Goal: Task Accomplishment & Management: Complete application form

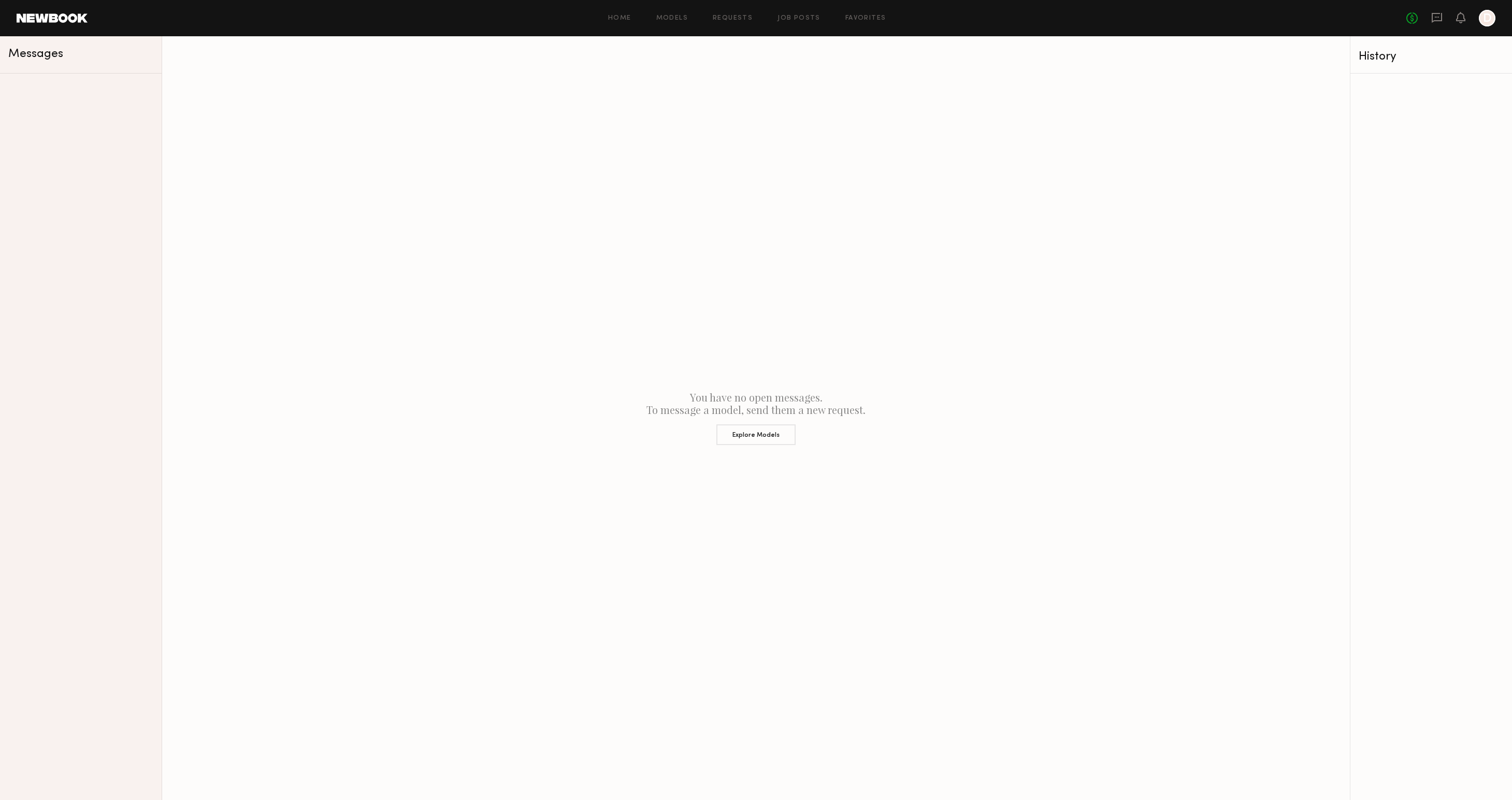
click at [1482, 20] on div at bounding box center [1487, 18] width 16 height 16
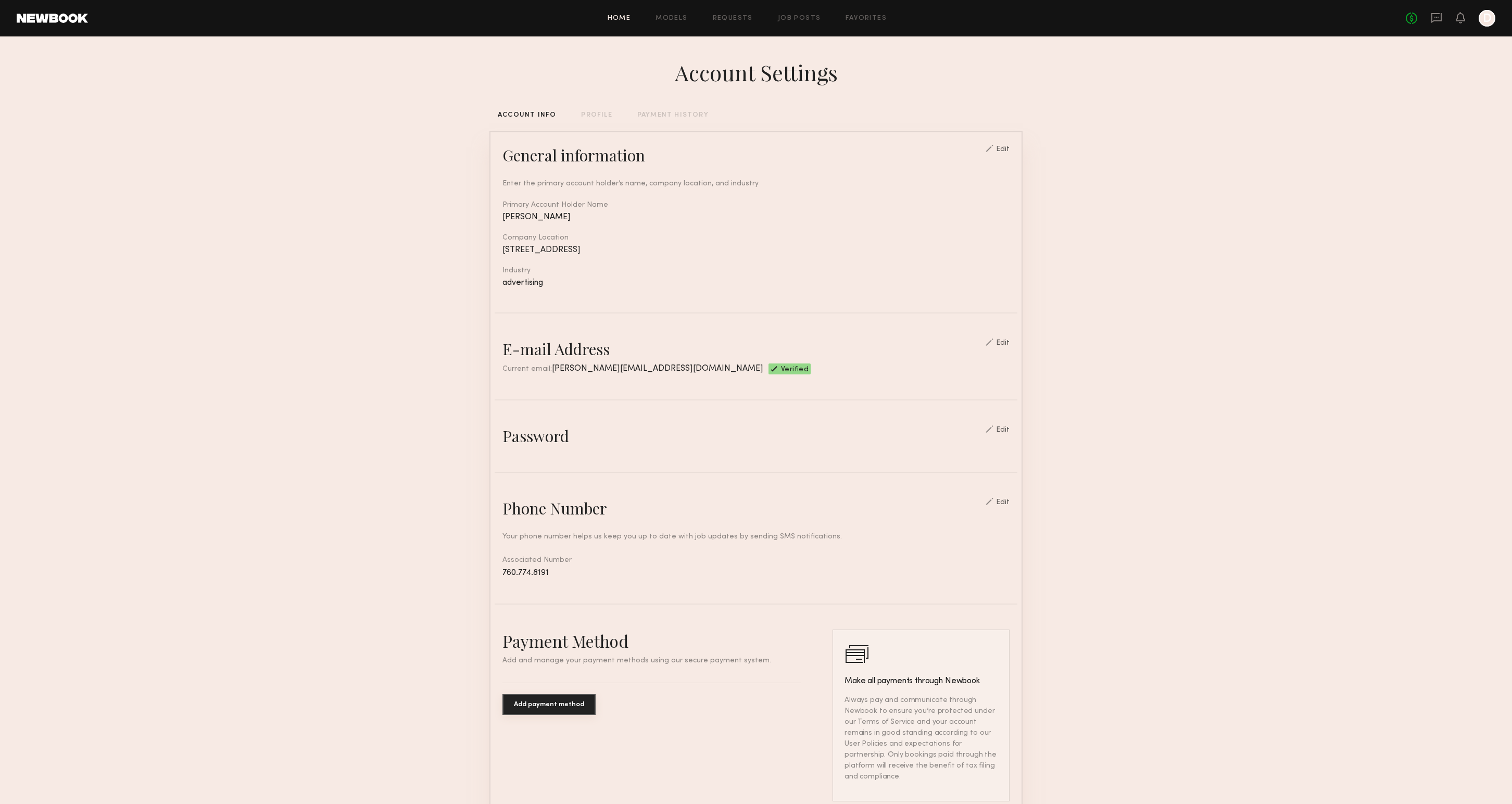
click at [627, 15] on link "Home" at bounding box center [619, 18] width 24 height 6
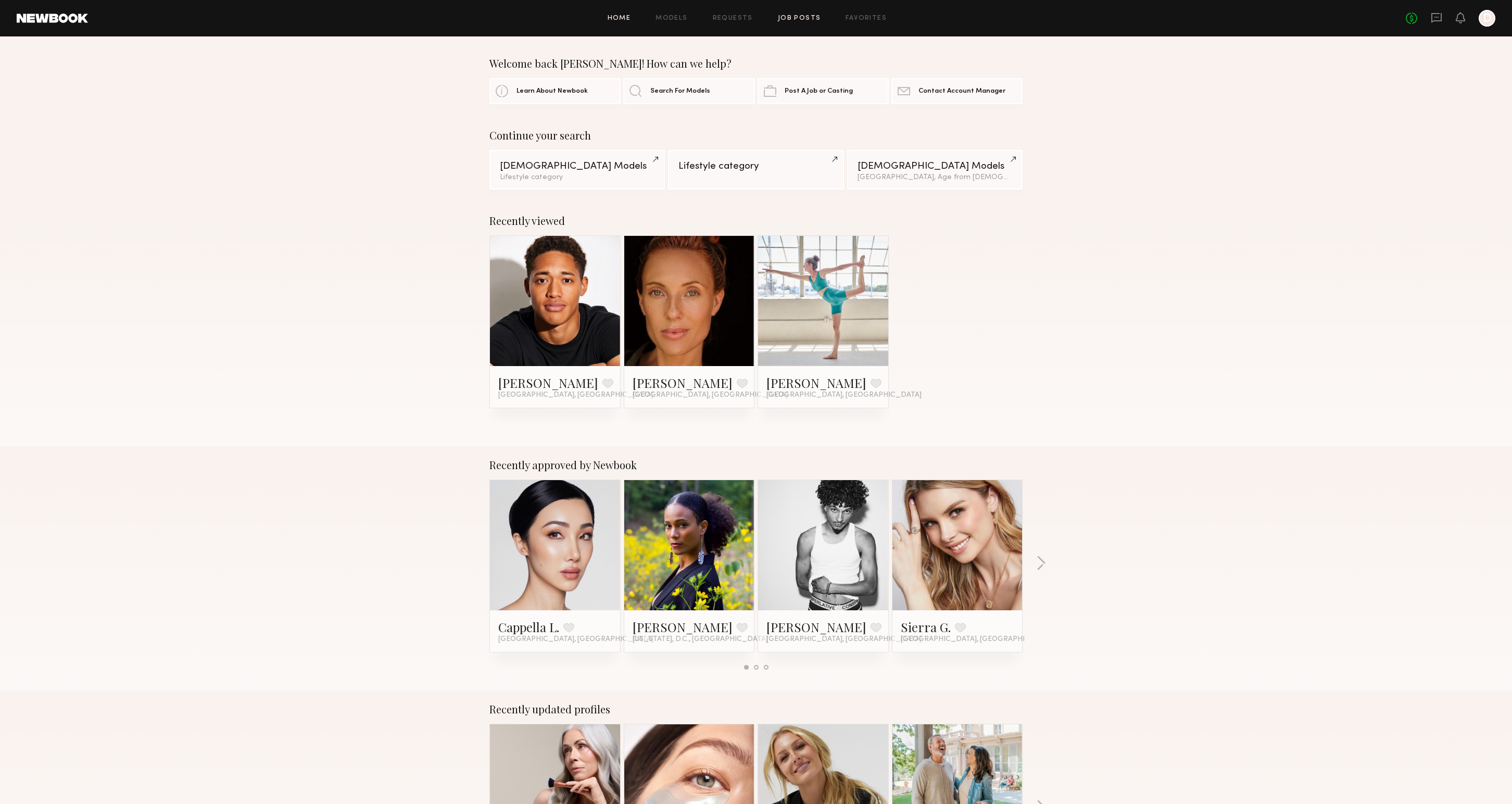
click at [801, 16] on link "Job Posts" at bounding box center [799, 18] width 43 height 6
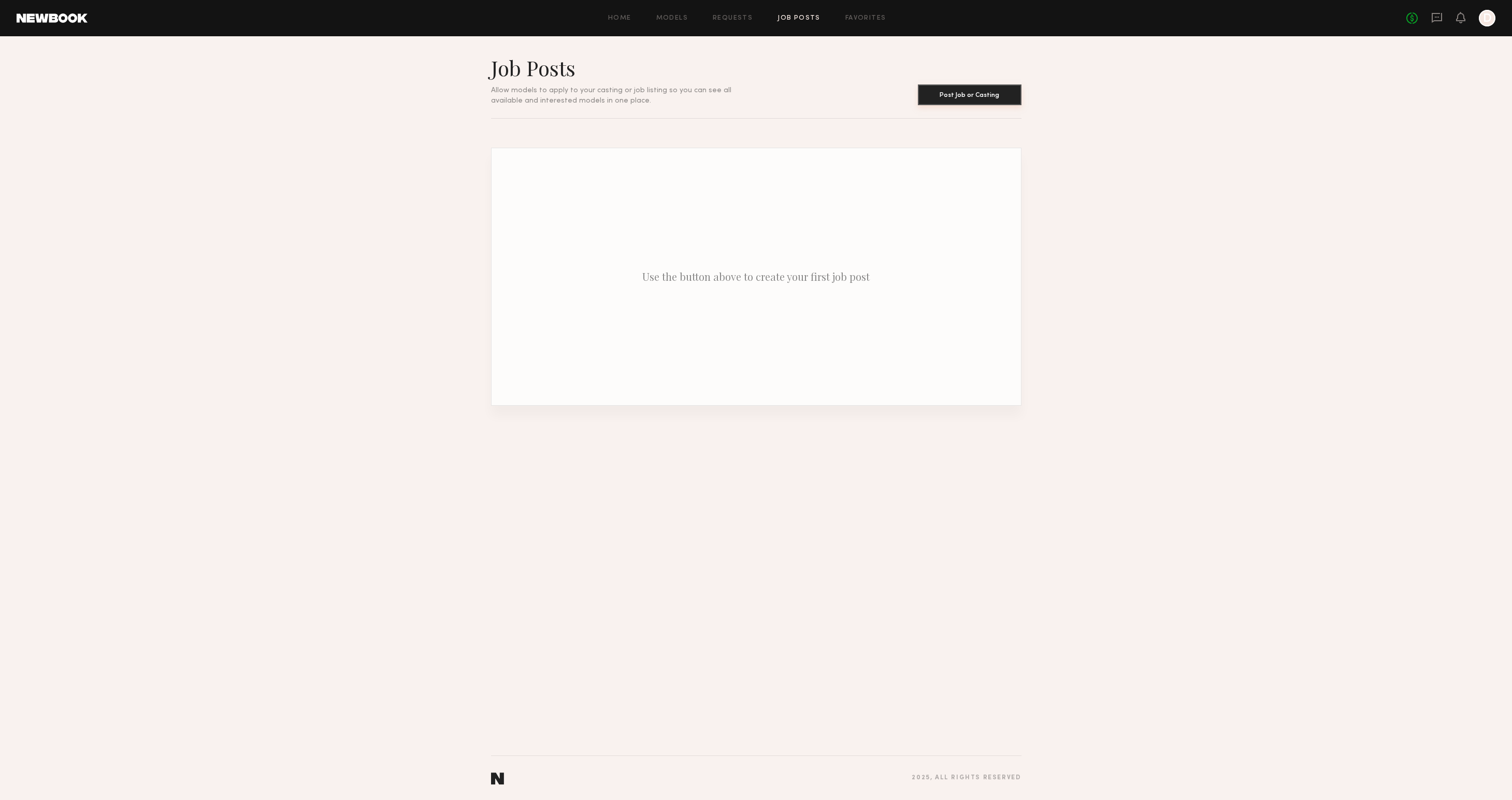
click at [976, 100] on button "Post Job or Casting" at bounding box center [970, 94] width 103 height 21
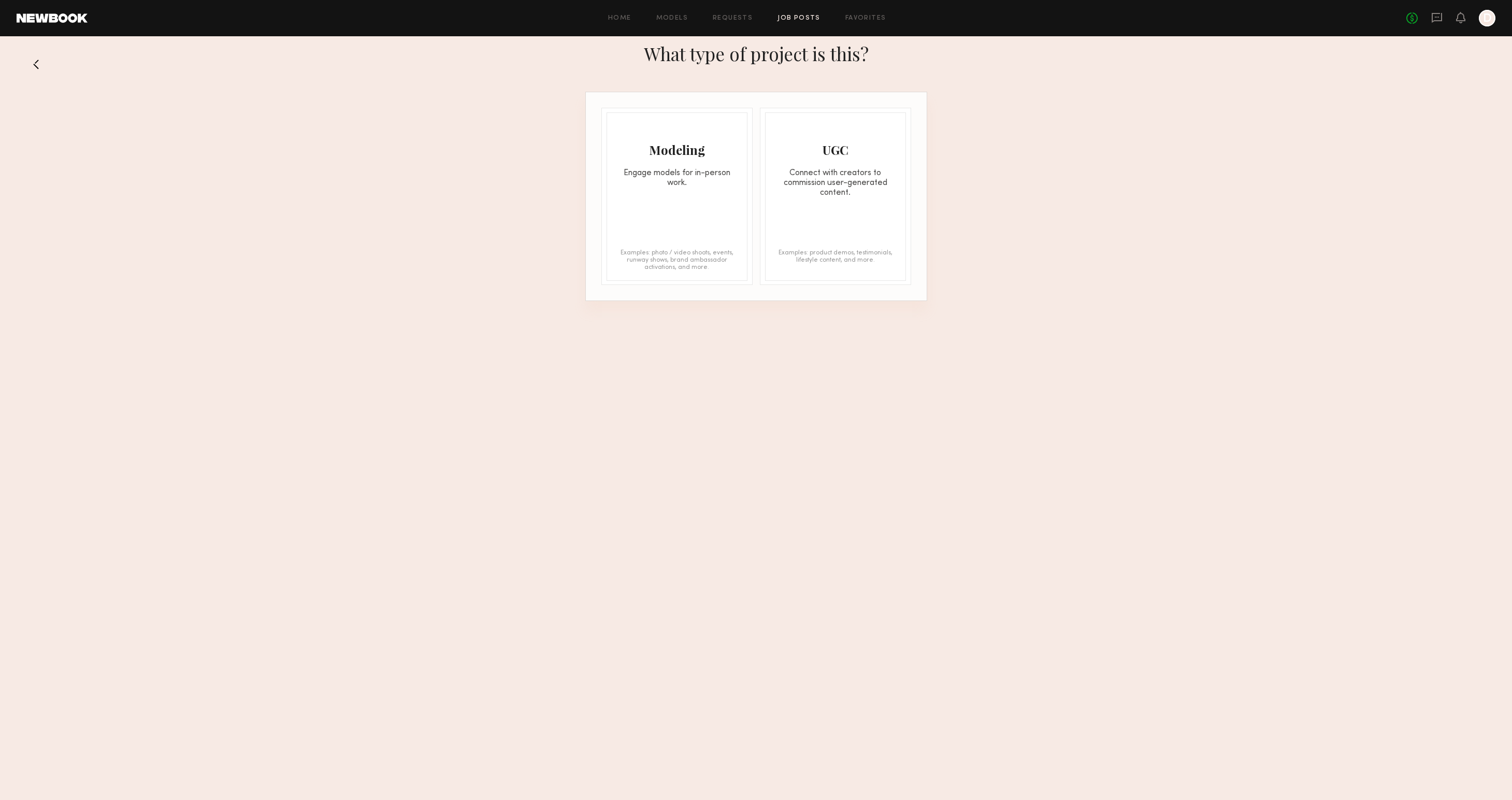
click at [679, 162] on div "Modeling Engage models for in-person work." at bounding box center [677, 150] width 140 height 75
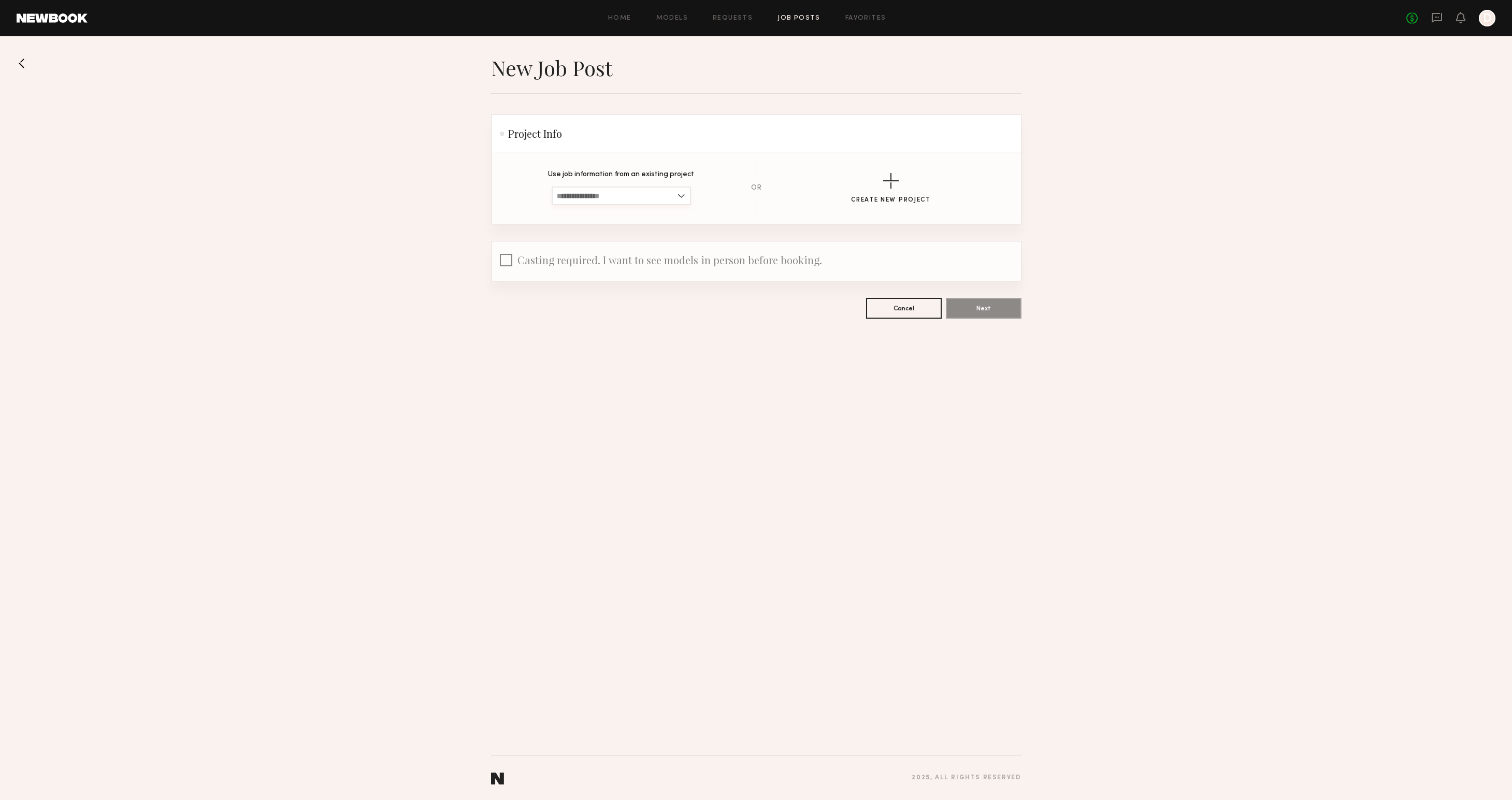
click at [624, 201] on input at bounding box center [621, 196] width 139 height 19
drag, startPoint x: 728, startPoint y: 168, endPoint x: 741, endPoint y: 167, distance: 13.0
click at [730, 168] on section "Use job information from an existing project No Past Projects Exist OR Create N…" at bounding box center [756, 188] width 496 height 61
click at [899, 182] on button "Create New Project" at bounding box center [891, 188] width 80 height 31
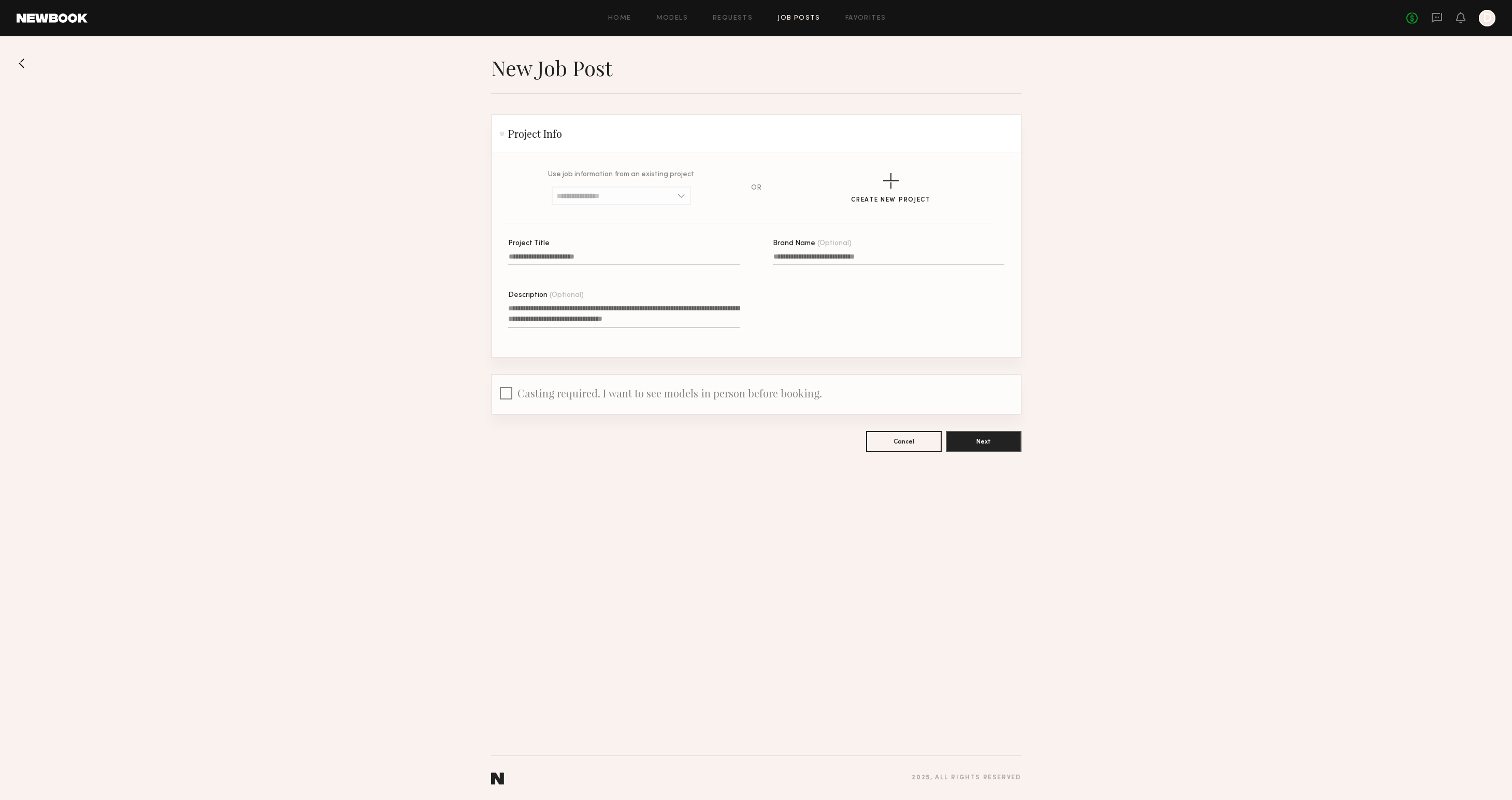
click at [571, 260] on input "Project Title" at bounding box center [624, 259] width 231 height 12
type input "*"
type input "**********"
click at [783, 254] on input "Brand Name (Optional)" at bounding box center [889, 259] width 231 height 12
click at [587, 311] on textarea "Description (Optional)" at bounding box center [624, 315] width 231 height 25
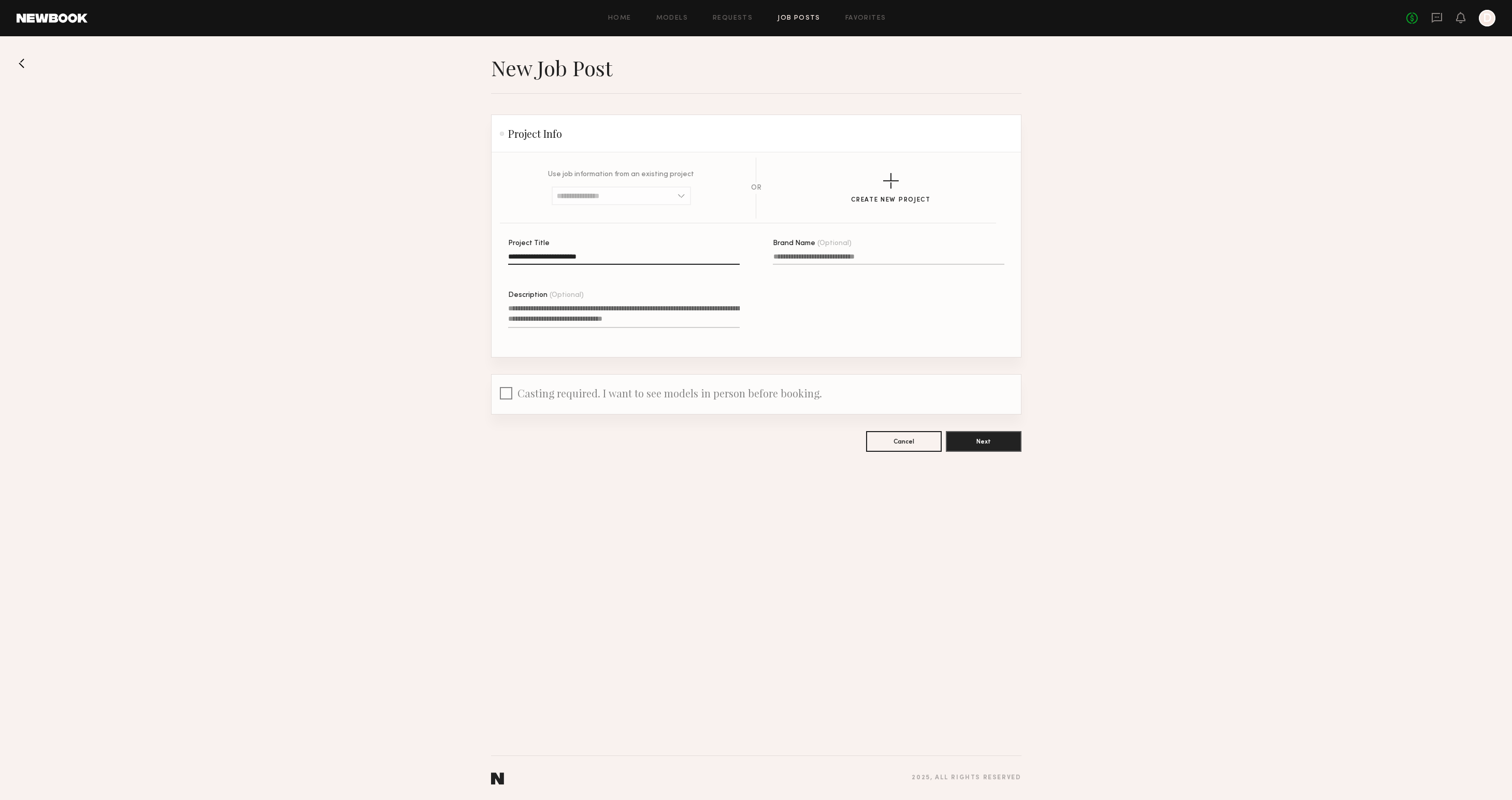
paste textarea "**********"
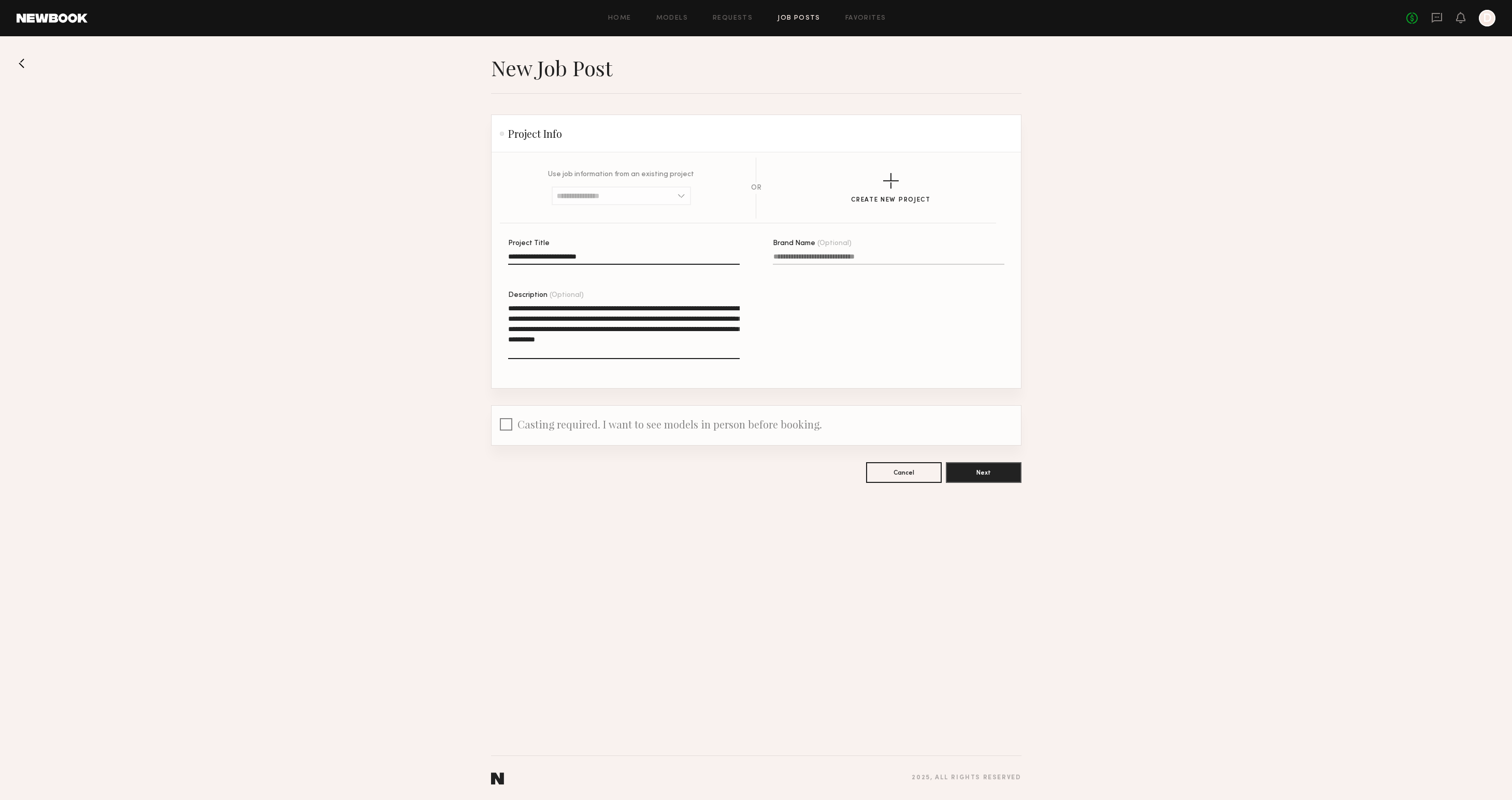
click at [550, 305] on textarea "**********" at bounding box center [624, 330] width 231 height 56
drag, startPoint x: 573, startPoint y: 307, endPoint x: 579, endPoint y: 306, distance: 6.1
click at [574, 307] on textarea "**********" at bounding box center [624, 330] width 231 height 56
drag, startPoint x: 508, startPoint y: 315, endPoint x: 690, endPoint y: 316, distance: 182.0
click at [690, 316] on textarea "**********" at bounding box center [624, 330] width 231 height 56
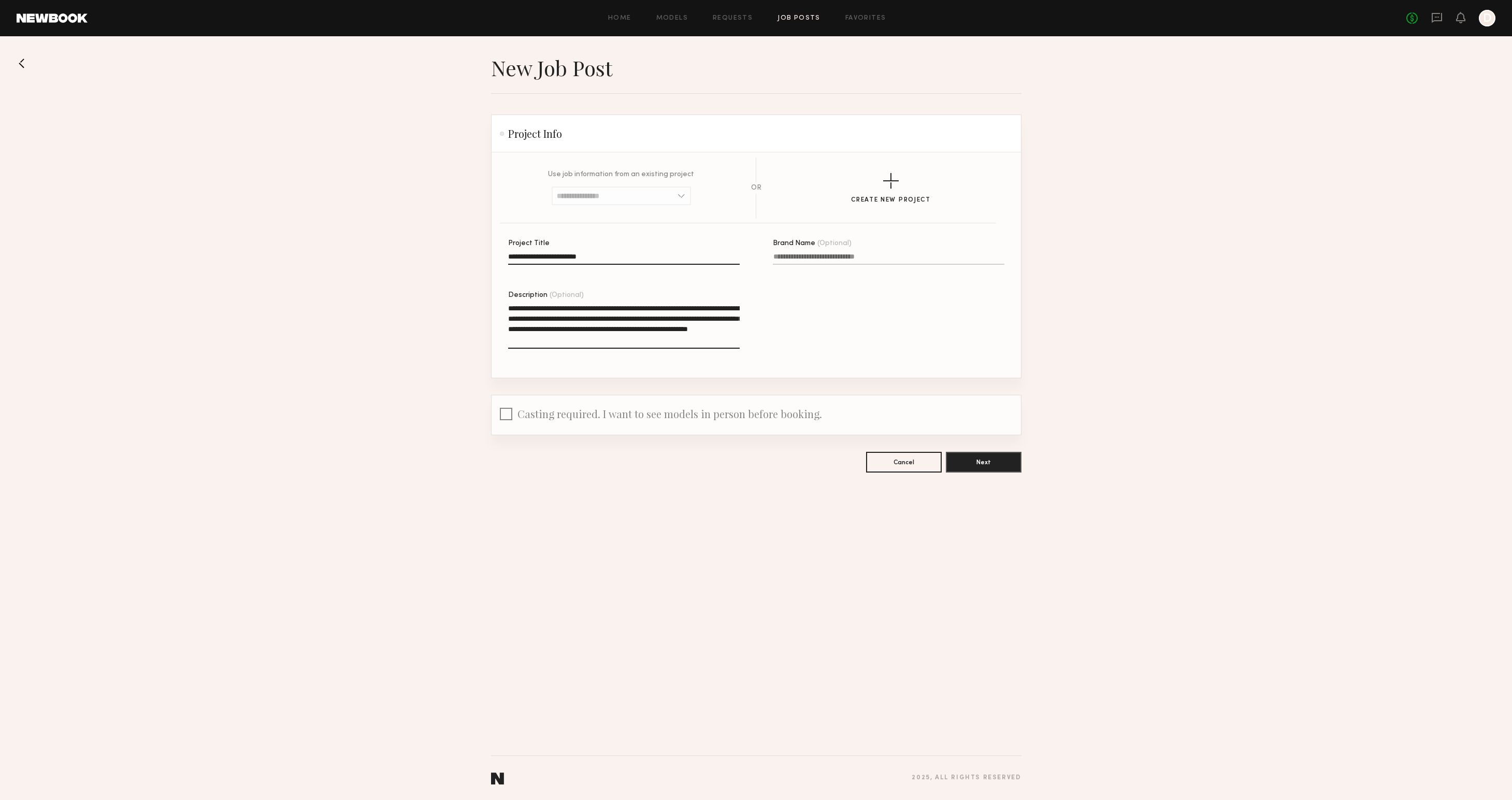
click at [538, 316] on textarea "**********" at bounding box center [624, 326] width 231 height 46
click at [565, 318] on textarea "**********" at bounding box center [624, 326] width 231 height 46
drag, startPoint x: 509, startPoint y: 318, endPoint x: 548, endPoint y: 309, distance: 40.0
click at [512, 315] on textarea "**********" at bounding box center [624, 326] width 231 height 46
click at [571, 316] on textarea "**********" at bounding box center [624, 326] width 231 height 46
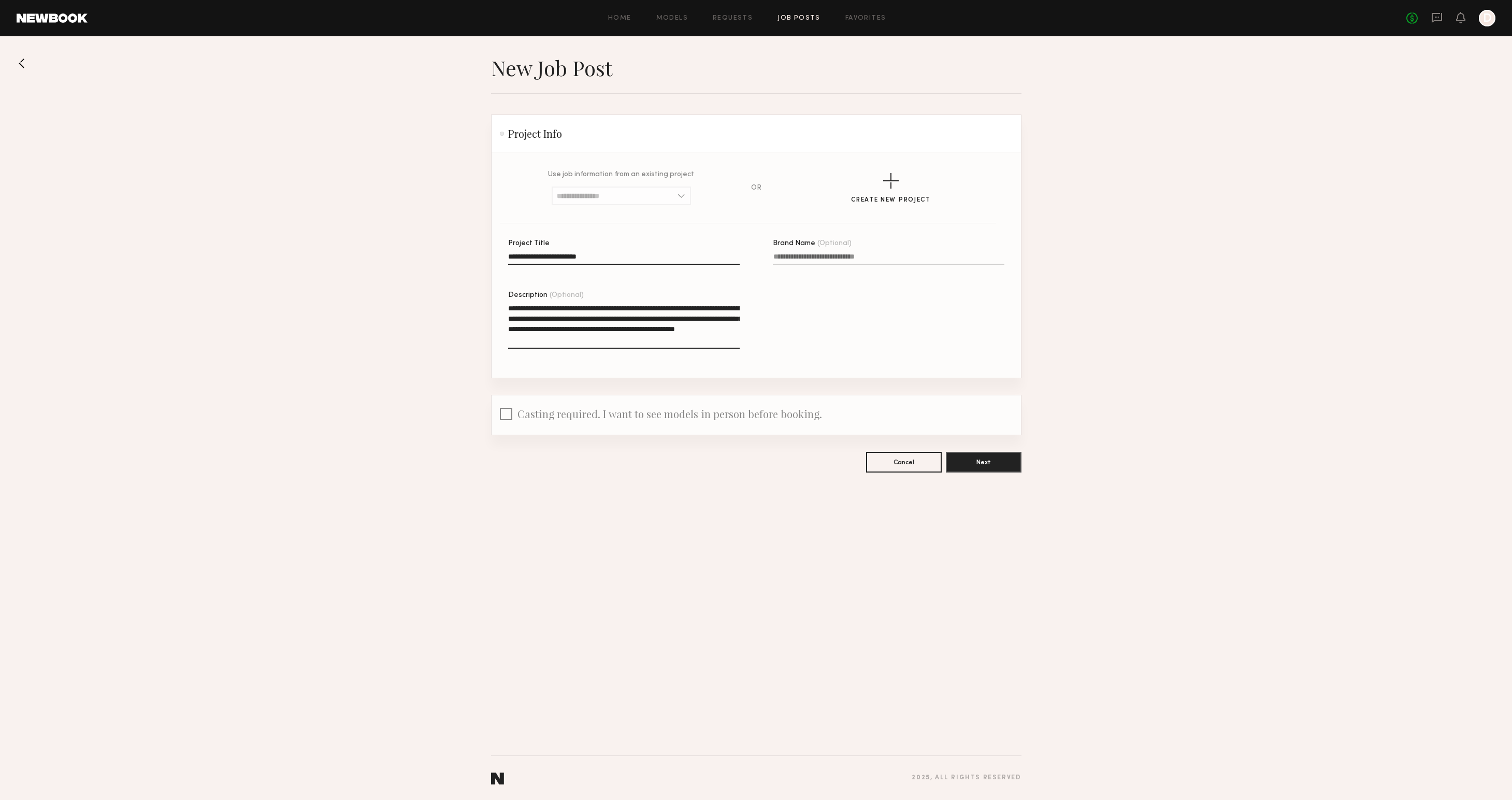
drag, startPoint x: 646, startPoint y: 342, endPoint x: 433, endPoint y: 298, distance: 217.5
click at [433, 298] on section "**********" at bounding box center [756, 264] width 1512 height 417
paste textarea "**********"
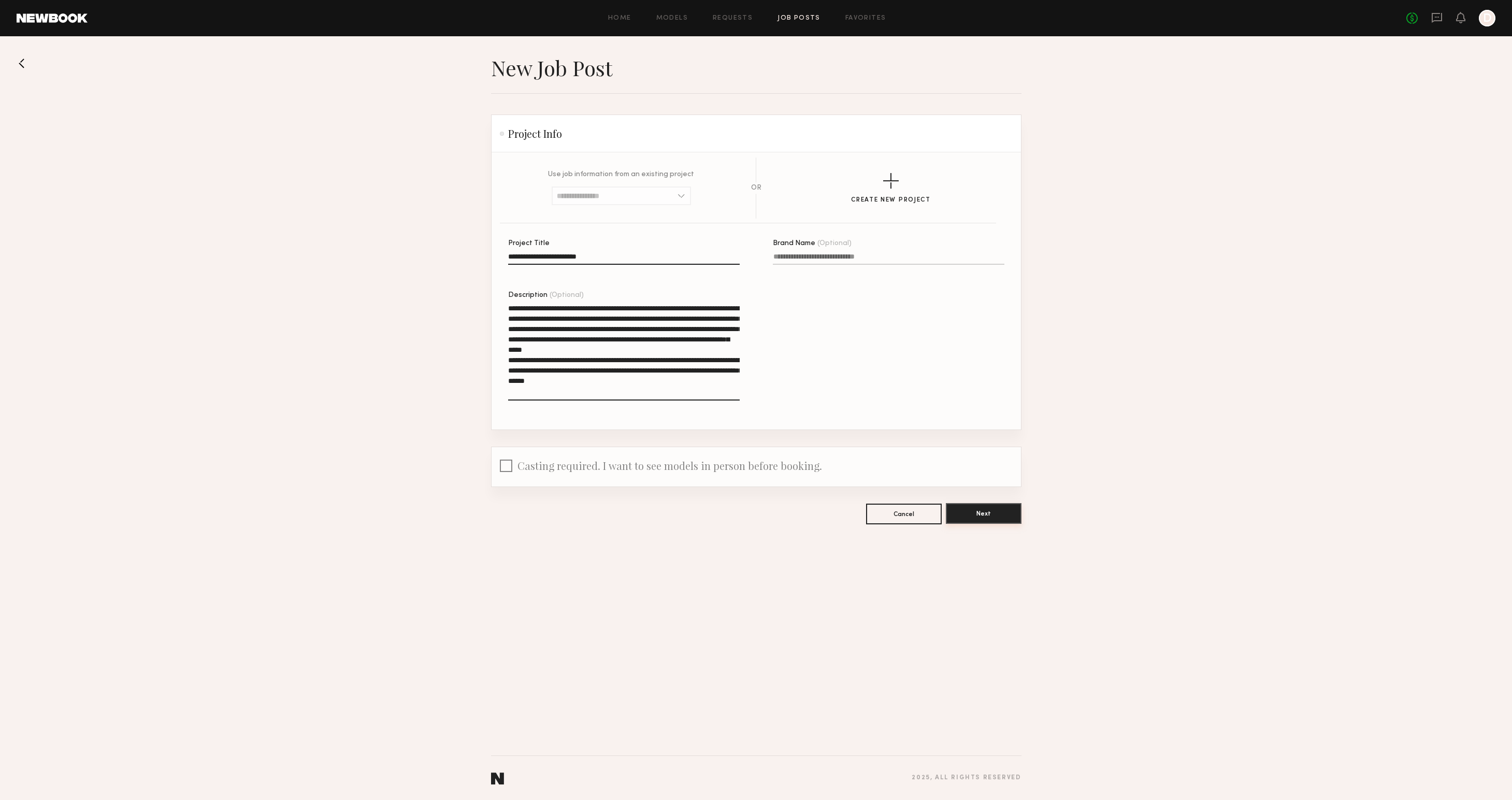
type textarea "**********"
click at [1001, 511] on button "Next" at bounding box center [983, 513] width 76 height 21
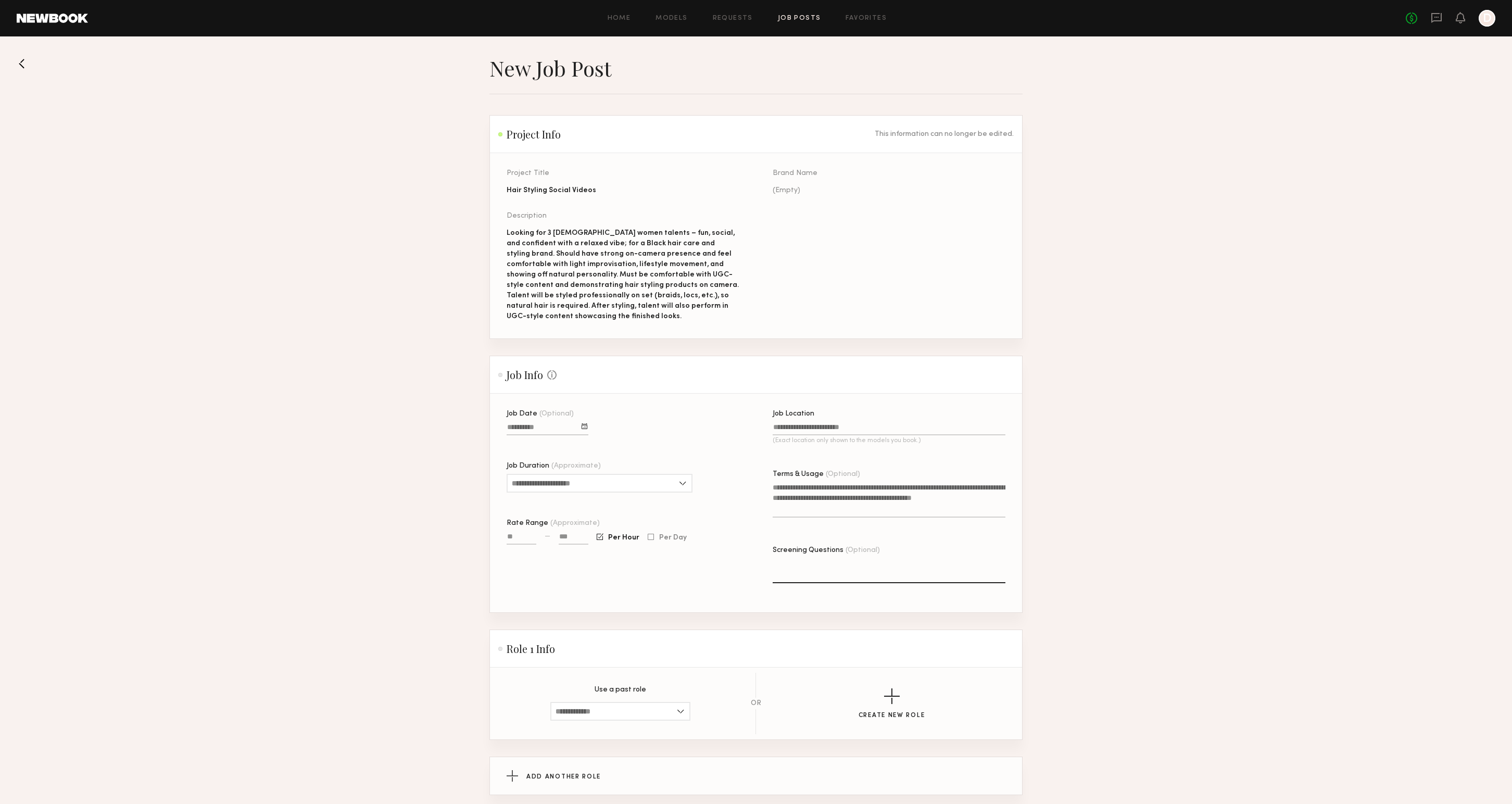
click at [563, 232] on div "Looking for 3 [DEMOGRAPHIC_DATA] women talents – fun, social, and confident wit…" at bounding box center [623, 275] width 232 height 94
drag, startPoint x: 570, startPoint y: 232, endPoint x: 545, endPoint y: 228, distance: 25.3
click at [545, 228] on div "Looking for 3 [DEMOGRAPHIC_DATA] women talents – fun, social, and confident wit…" at bounding box center [623, 275] width 232 height 94
click at [579, 228] on div "Looking for 3 [DEMOGRAPHIC_DATA] women talents – fun, social, and confident wit…" at bounding box center [623, 275] width 232 height 94
click at [569, 233] on div "Looking for 3 [DEMOGRAPHIC_DATA] women talents – fun, social, and confident wit…" at bounding box center [623, 275] width 232 height 94
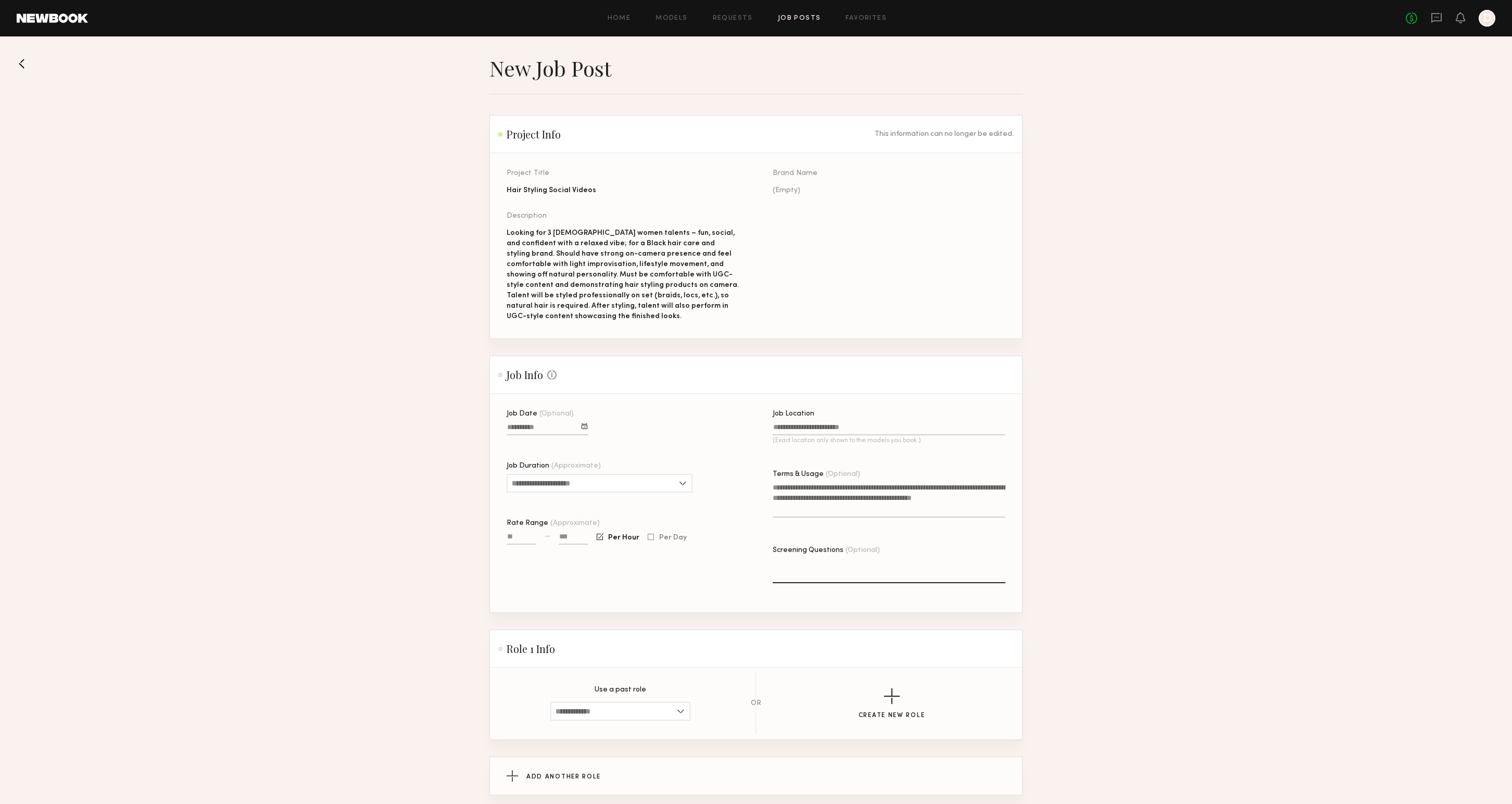
click at [601, 250] on div "Looking for 3 [DEMOGRAPHIC_DATA] women talents – fun, social, and confident wit…" at bounding box center [623, 275] width 232 height 94
drag, startPoint x: 548, startPoint y: 230, endPoint x: 531, endPoint y: 251, distance: 27.0
click at [540, 241] on div "Looking for 3 [DEMOGRAPHIC_DATA] women talents – fun, social, and confident wit…" at bounding box center [623, 275] width 232 height 94
click at [586, 277] on div "Looking for 3 [DEMOGRAPHIC_DATA] women talents – fun, social, and confident wit…" at bounding box center [623, 275] width 232 height 94
click at [671, 480] on input "Job Duration (Approximate)" at bounding box center [599, 483] width 186 height 19
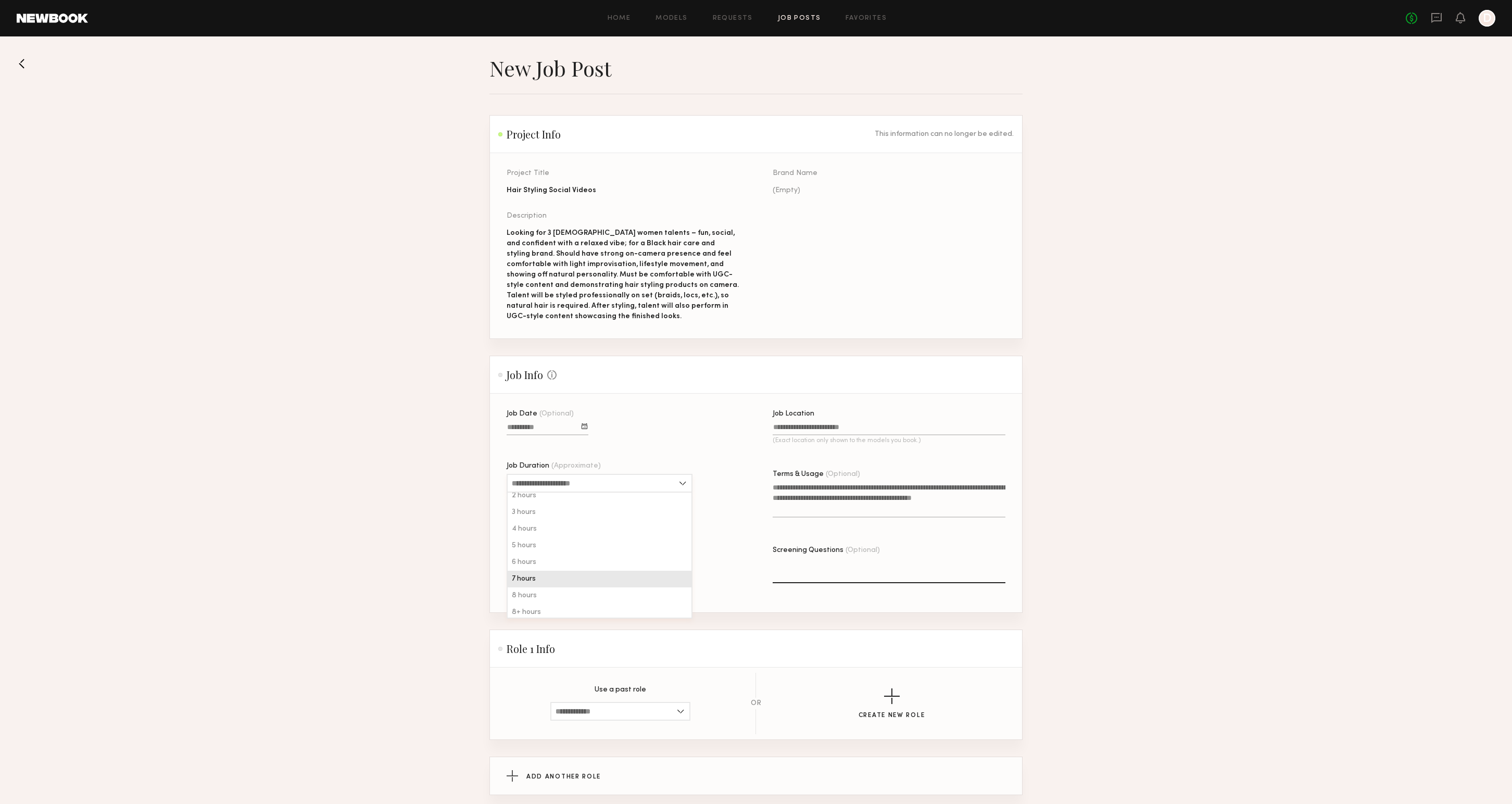
scroll to position [25, 0]
click at [635, 604] on div "8+ hours" at bounding box center [599, 609] width 184 height 17
type input "********"
click at [730, 492] on div "Job Date (Optional) Job Duration (Approximate) ******** 1 hour 2 hours 3 hours …" at bounding box center [623, 511] width 232 height 202
click at [522, 536] on input "Rate Range (Approximate)" at bounding box center [522, 539] width 29 height 12
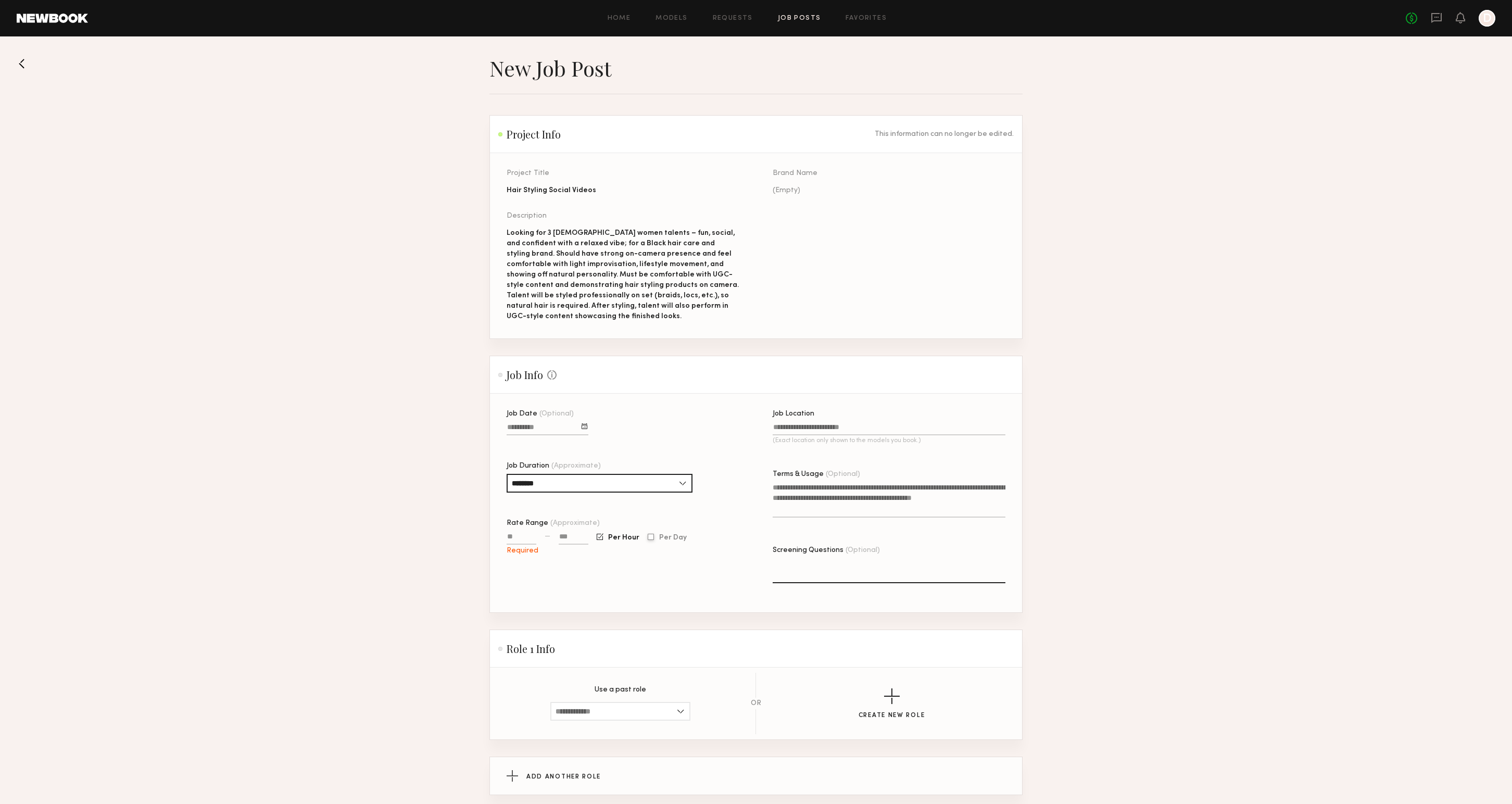
click at [648, 536] on div at bounding box center [651, 537] width 6 height 6
click at [514, 533] on div "Required" at bounding box center [522, 543] width 29 height 24
click at [516, 536] on input "Rate Range (Approximate)" at bounding box center [522, 539] width 29 height 12
type input "****"
click at [588, 537] on div "**** — Per Hour Per Day" at bounding box center [623, 543] width 232 height 24
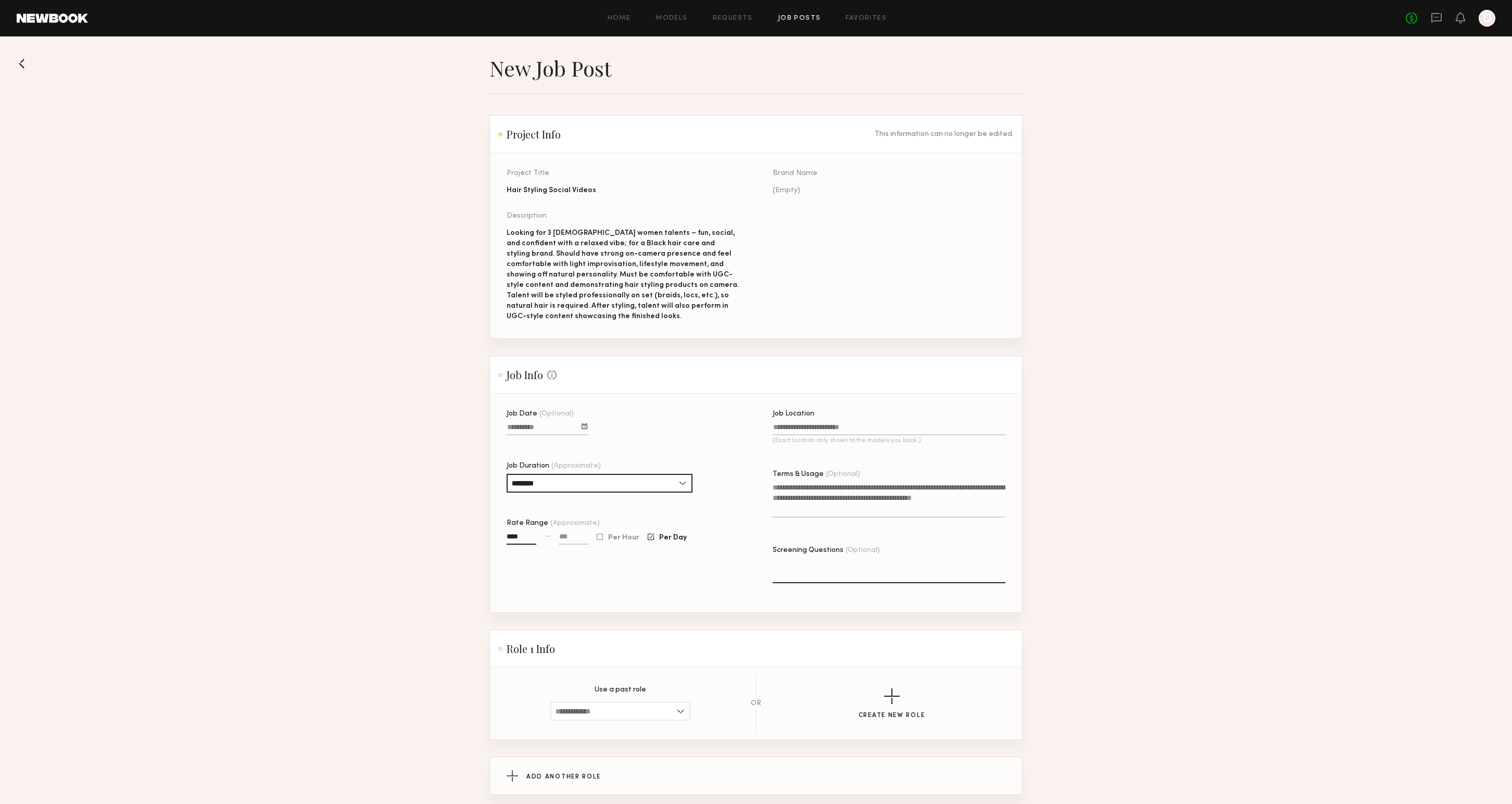
click at [570, 540] on input at bounding box center [573, 539] width 29 height 12
type input "****"
click at [782, 429] on input "Job Location (Exact location only shown to the models you book.)" at bounding box center [889, 429] width 232 height 12
type input "**********"
click at [786, 503] on textarea "Terms & Usage (Optional)" at bounding box center [889, 500] width 232 height 35
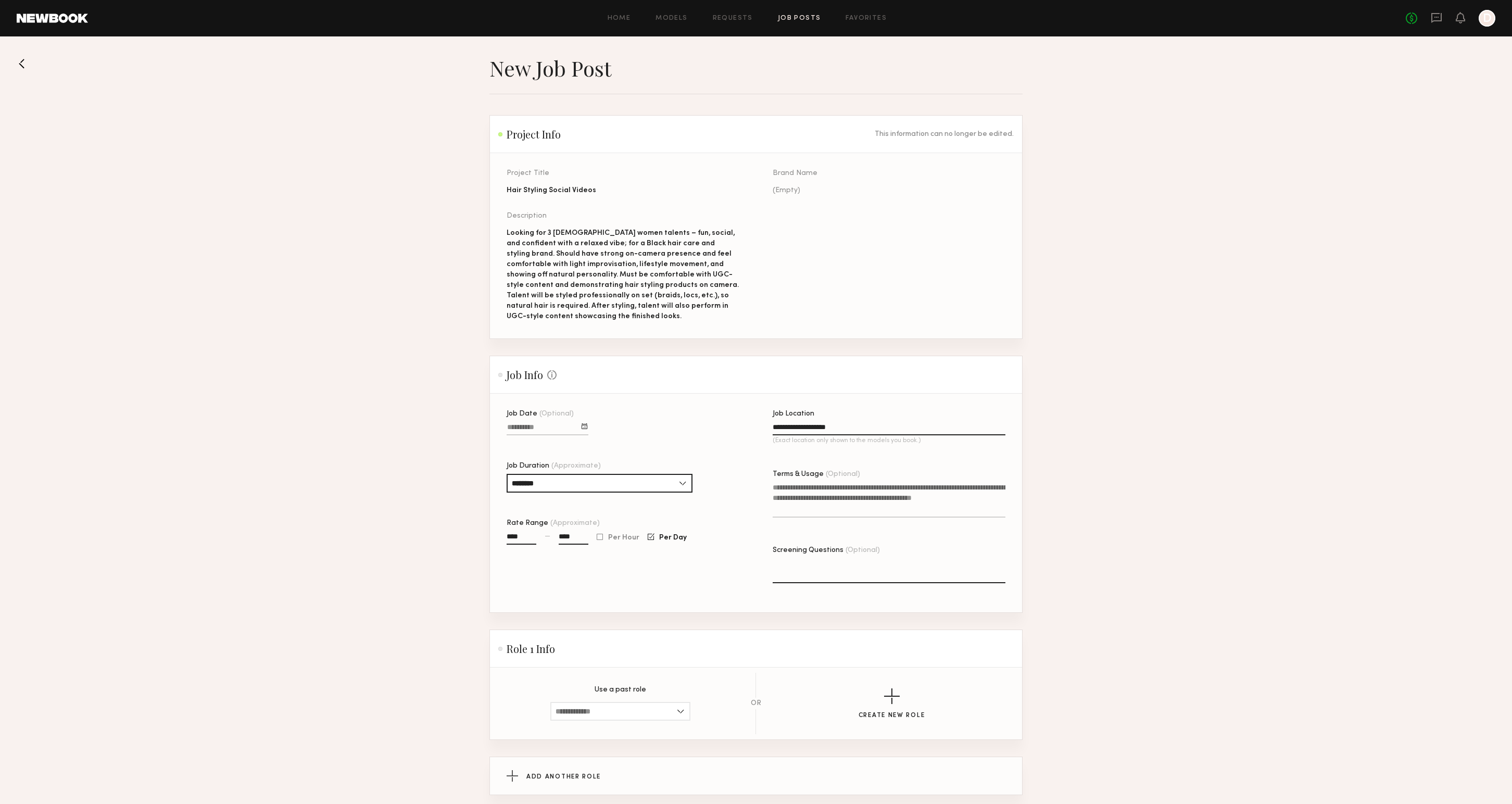
drag, startPoint x: 786, startPoint y: 490, endPoint x: 798, endPoint y: 507, distance: 20.8
click at [788, 491] on textarea "Terms & Usage (Optional)" at bounding box center [889, 500] width 232 height 35
type textarea "**********"
drag, startPoint x: 870, startPoint y: 489, endPoint x: 749, endPoint y: 484, distance: 121.1
click at [749, 484] on div "**********" at bounding box center [773, 511] width 532 height 202
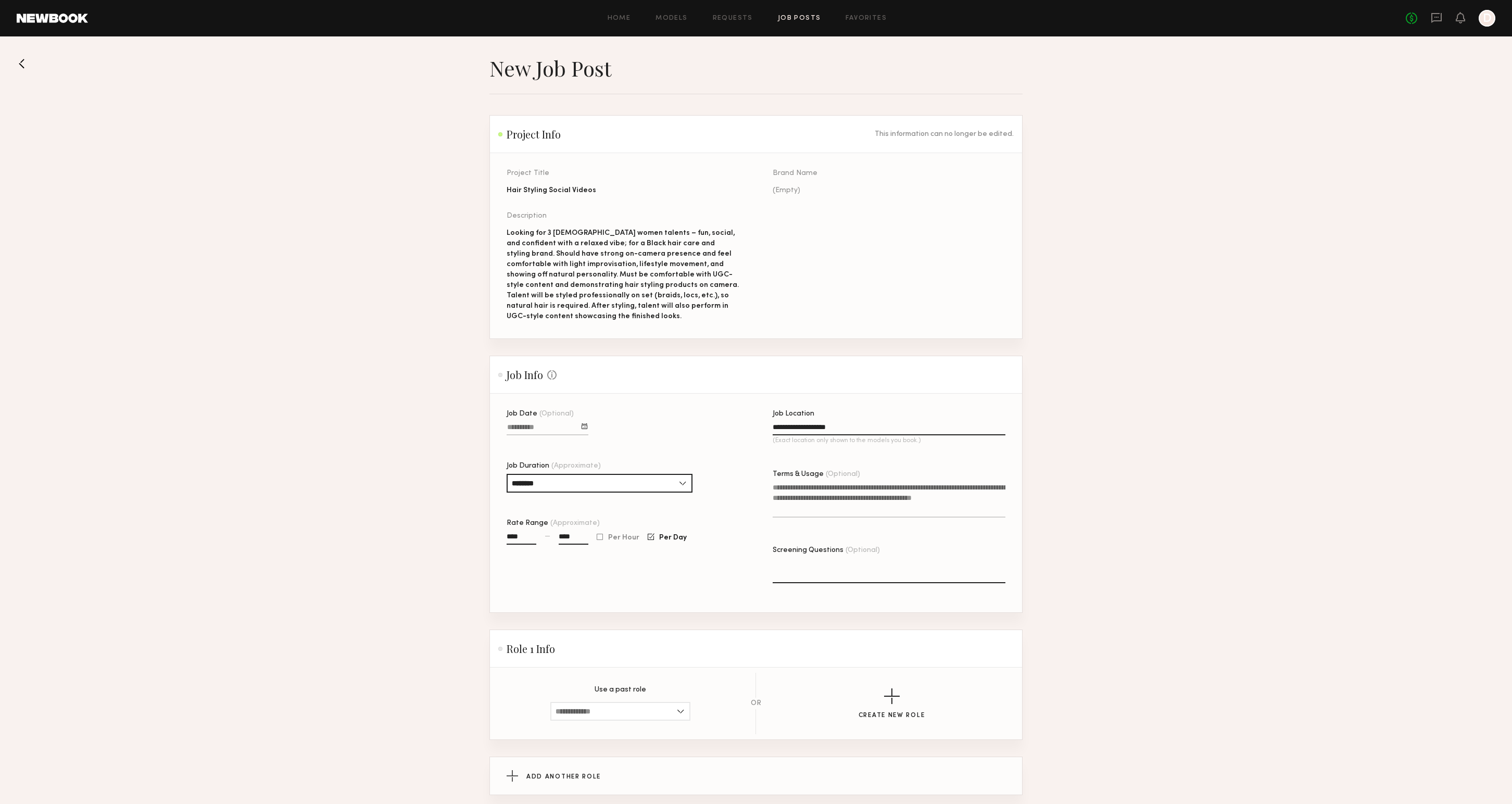
scroll to position [90, 0]
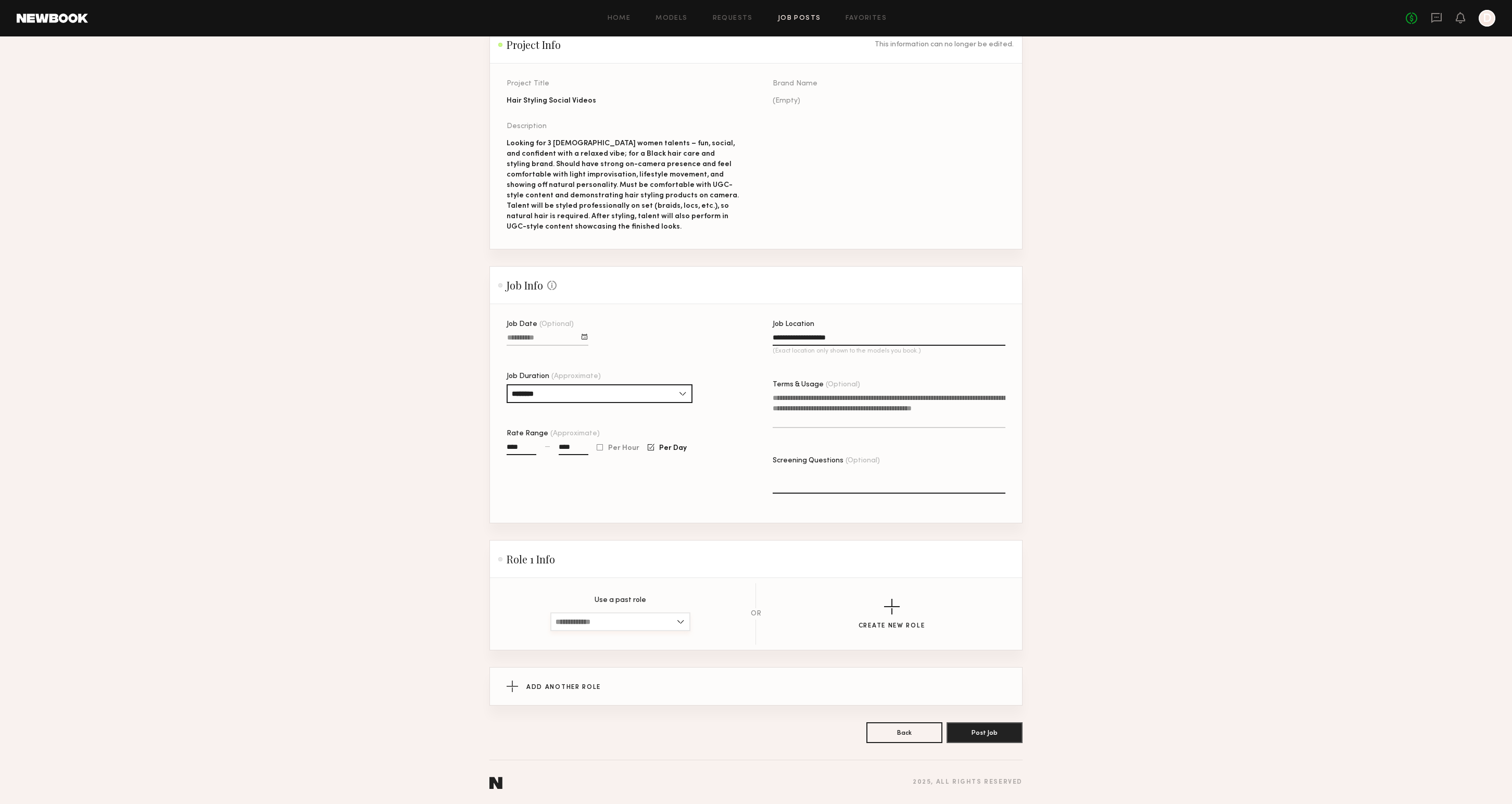
click at [652, 628] on input at bounding box center [620, 622] width 140 height 19
drag, startPoint x: 691, startPoint y: 569, endPoint x: 828, endPoint y: 602, distance: 140.9
click at [693, 569] on header "Role 1 Info" at bounding box center [756, 559] width 532 height 38
click at [885, 607] on div "button" at bounding box center [891, 606] width 15 height 15
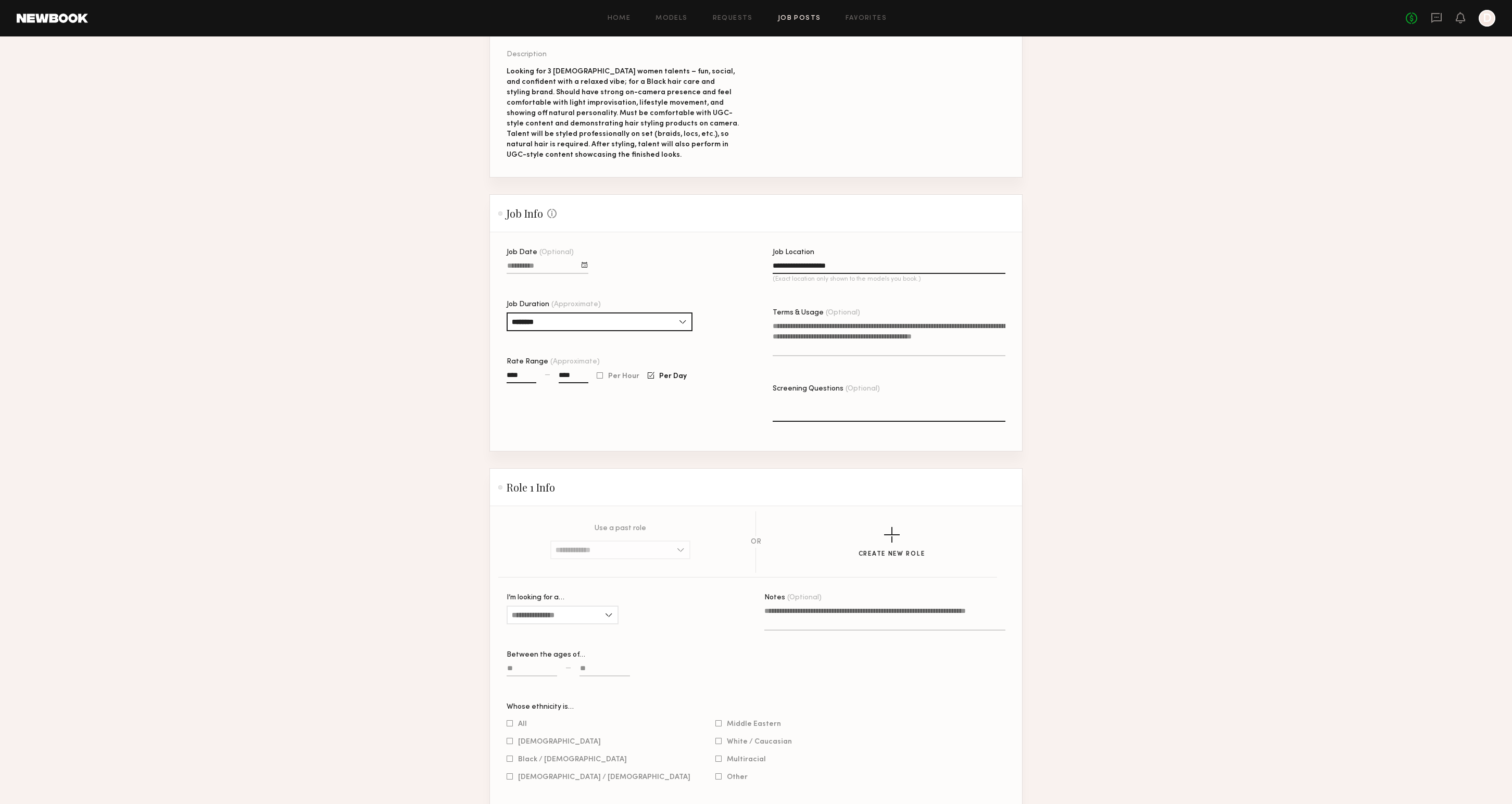
scroll to position [264, 0]
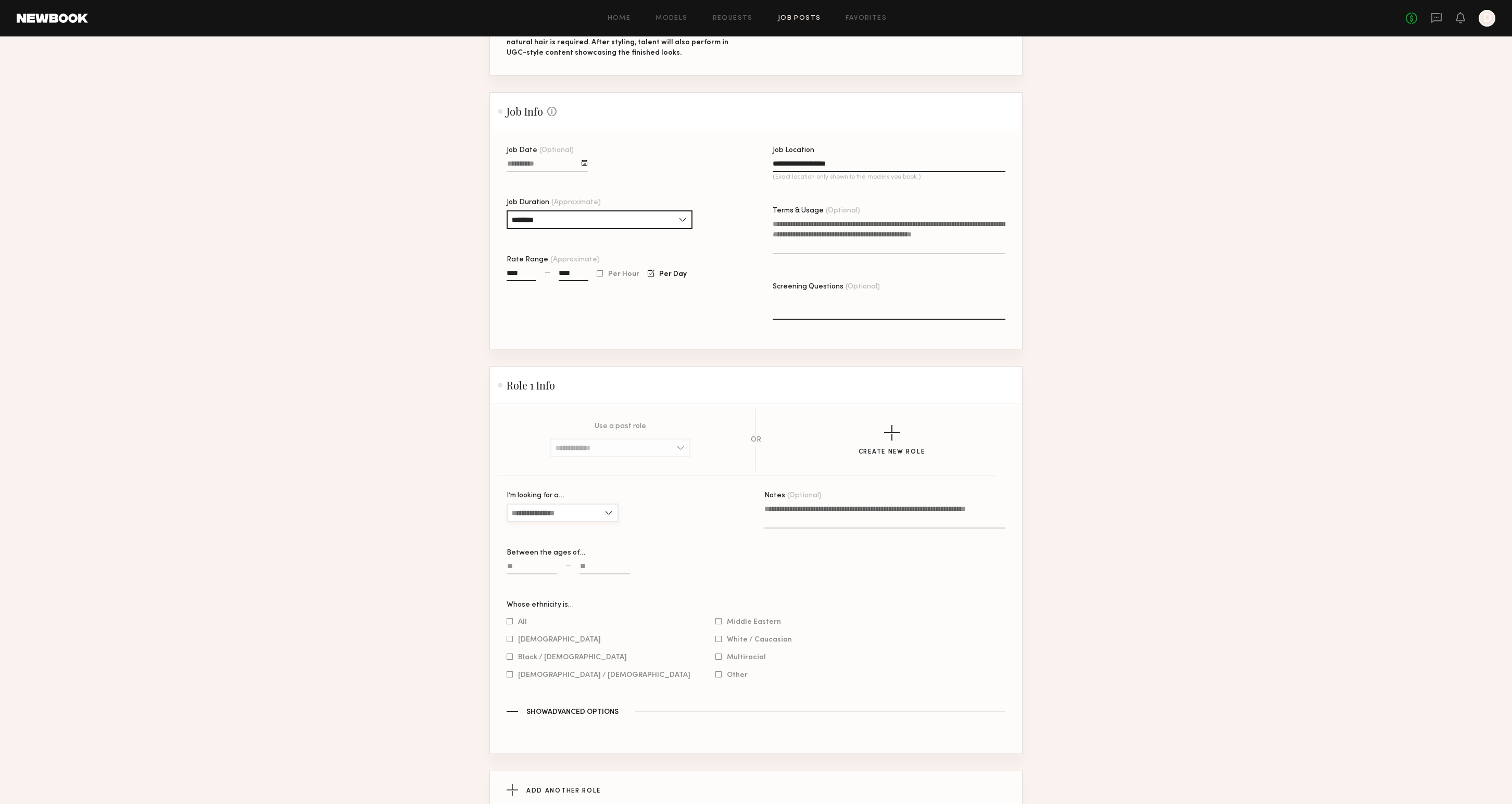
click at [569, 508] on input "I’m looking for a…" at bounding box center [563, 513] width 112 height 19
click at [565, 526] on div "[DEMOGRAPHIC_DATA]" at bounding box center [562, 530] width 110 height 17
type input "******"
click at [510, 657] on div at bounding box center [510, 657] width 6 height 6
drag, startPoint x: 507, startPoint y: 677, endPoint x: 485, endPoint y: 674, distance: 22.2
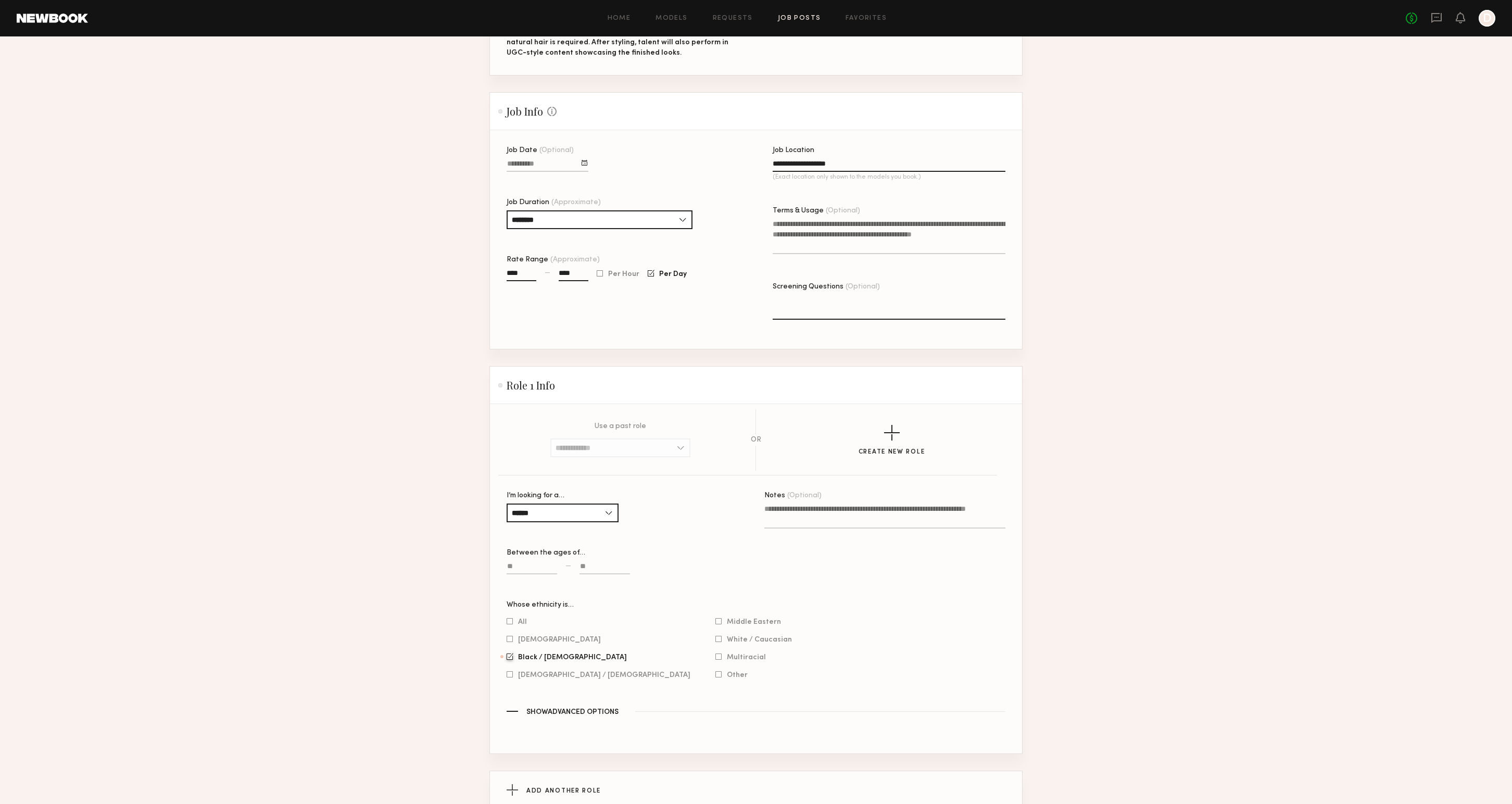
click at [507, 675] on div at bounding box center [510, 674] width 6 height 6
click at [509, 675] on div at bounding box center [510, 674] width 6 height 6
click at [542, 565] on input at bounding box center [532, 568] width 51 height 12
type input "**"
click at [597, 560] on label at bounding box center [605, 572] width 51 height 24
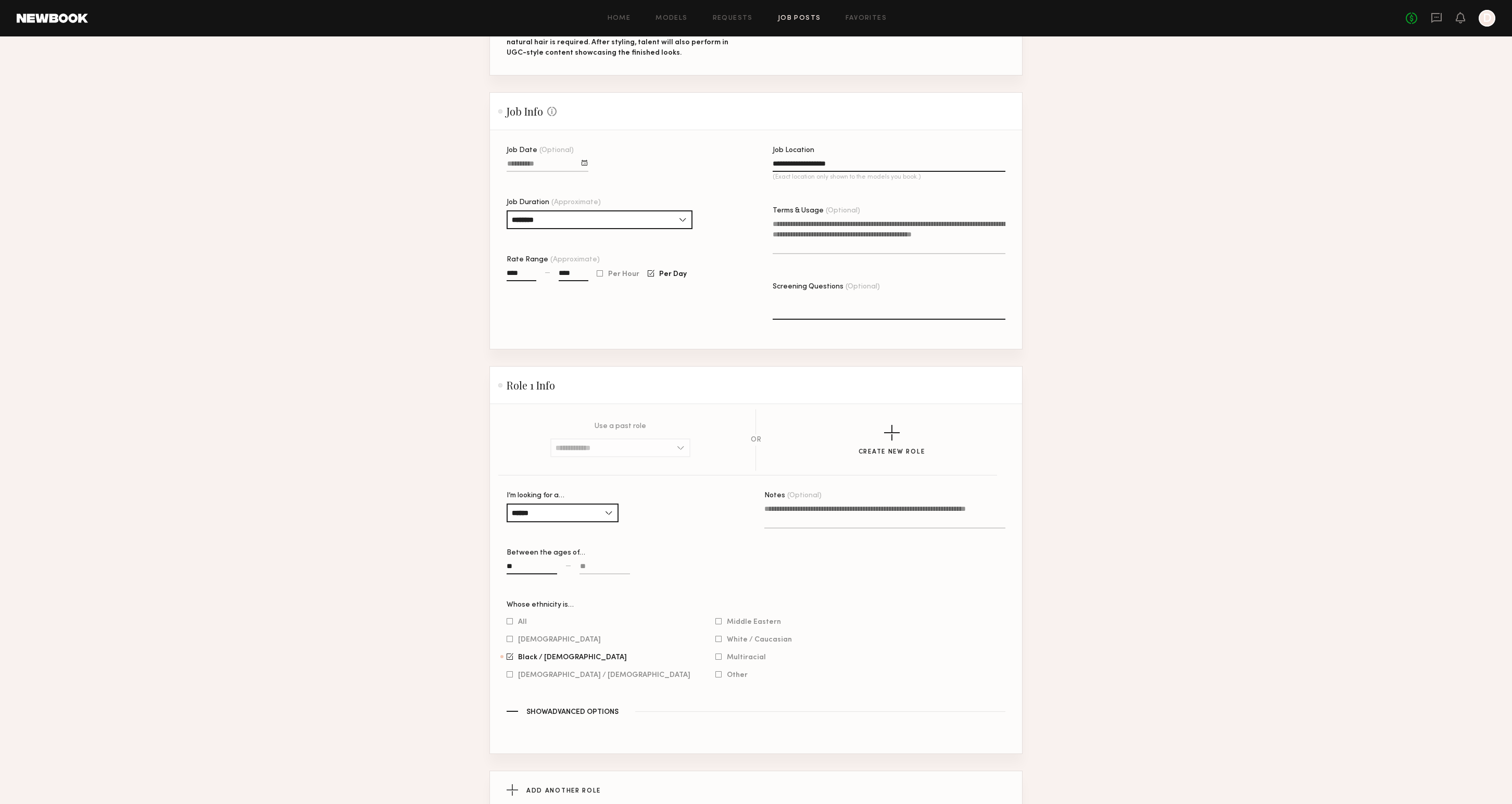
click at [597, 562] on input at bounding box center [605, 568] width 51 height 12
type input "**"
click at [781, 605] on div "Whose ethnicity is…" at bounding box center [756, 605] width 498 height 7
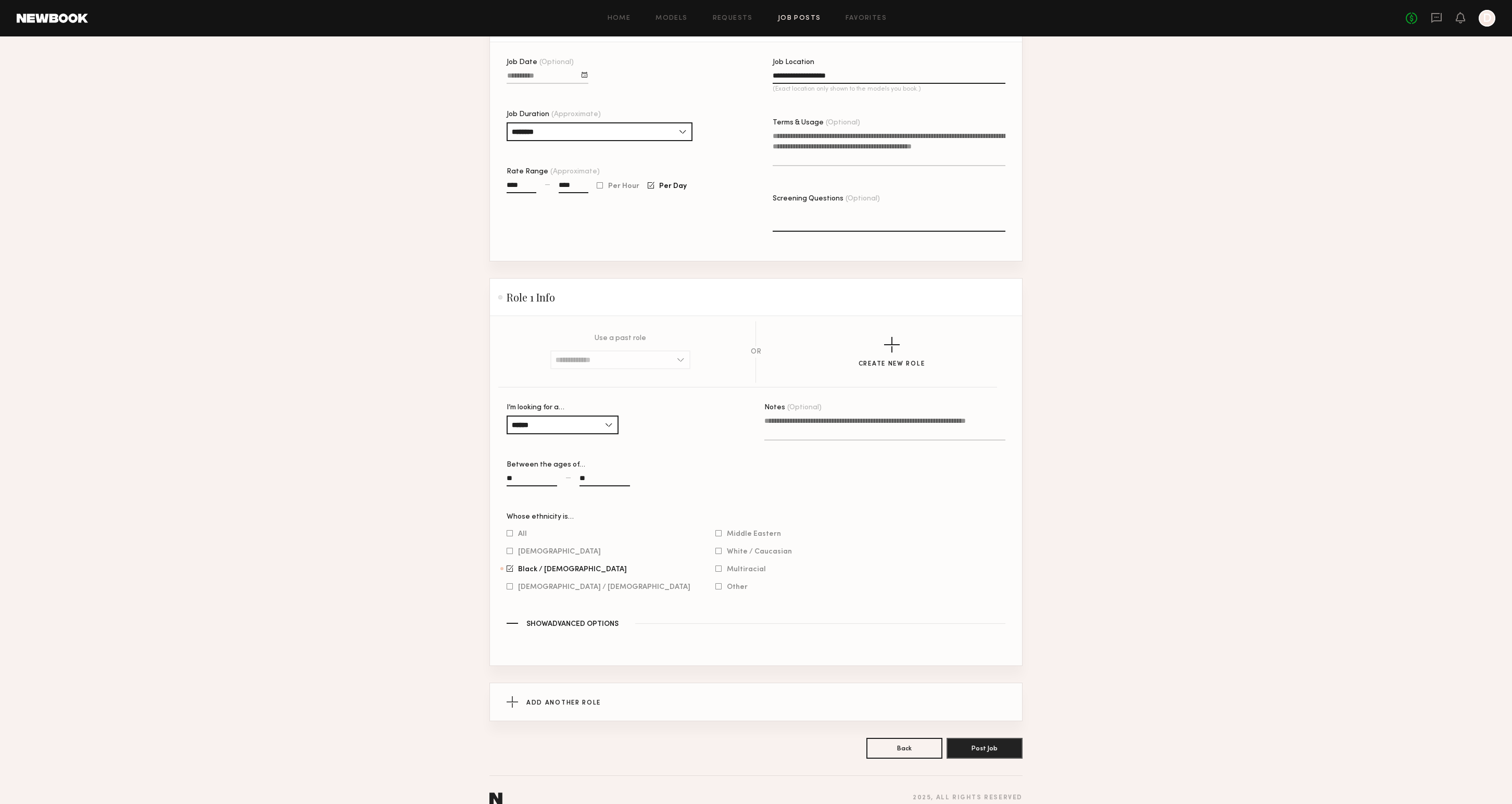
scroll to position [369, 0]
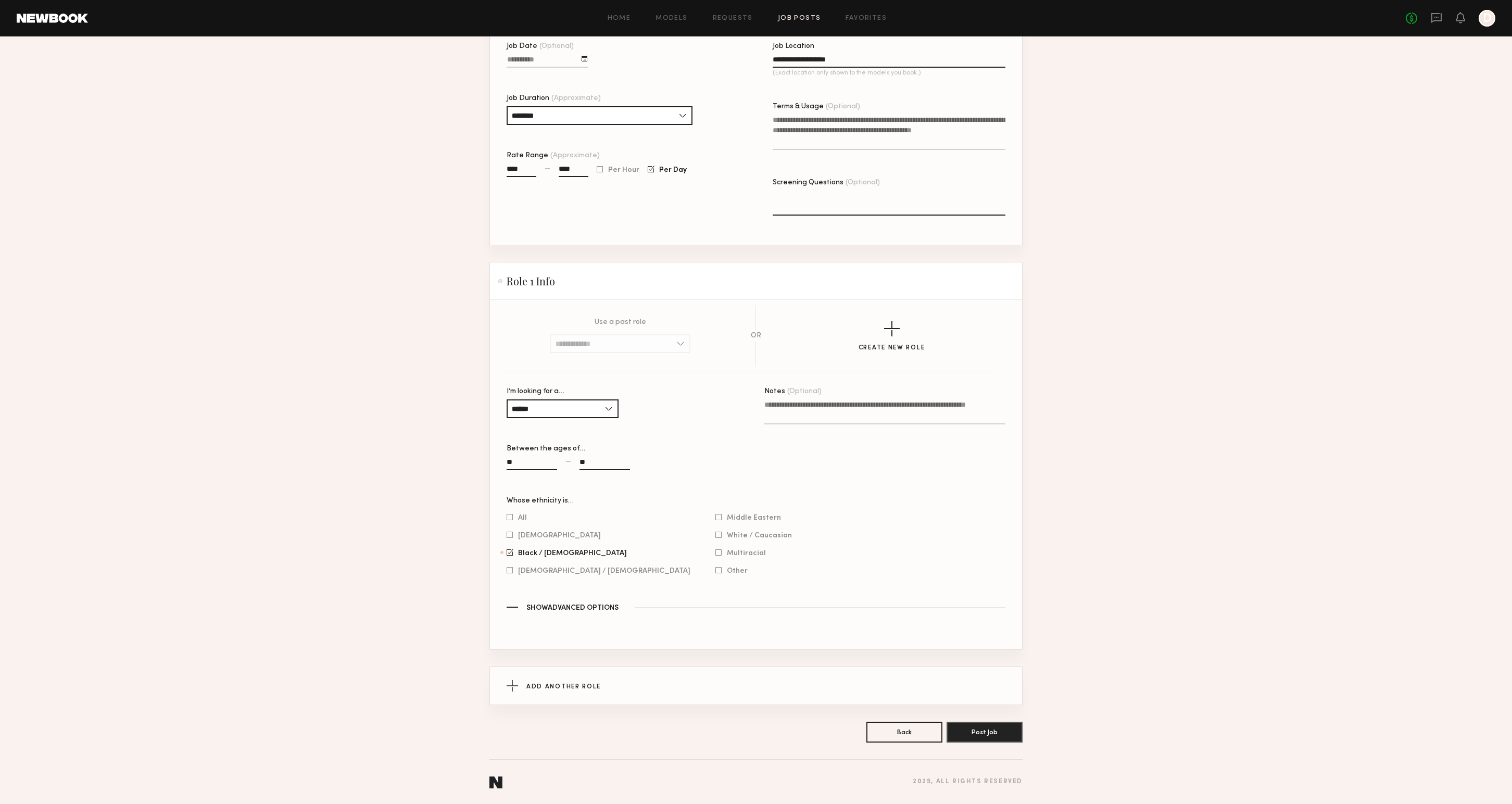
click at [588, 606] on span "Show Advanced Options" at bounding box center [572, 608] width 92 height 7
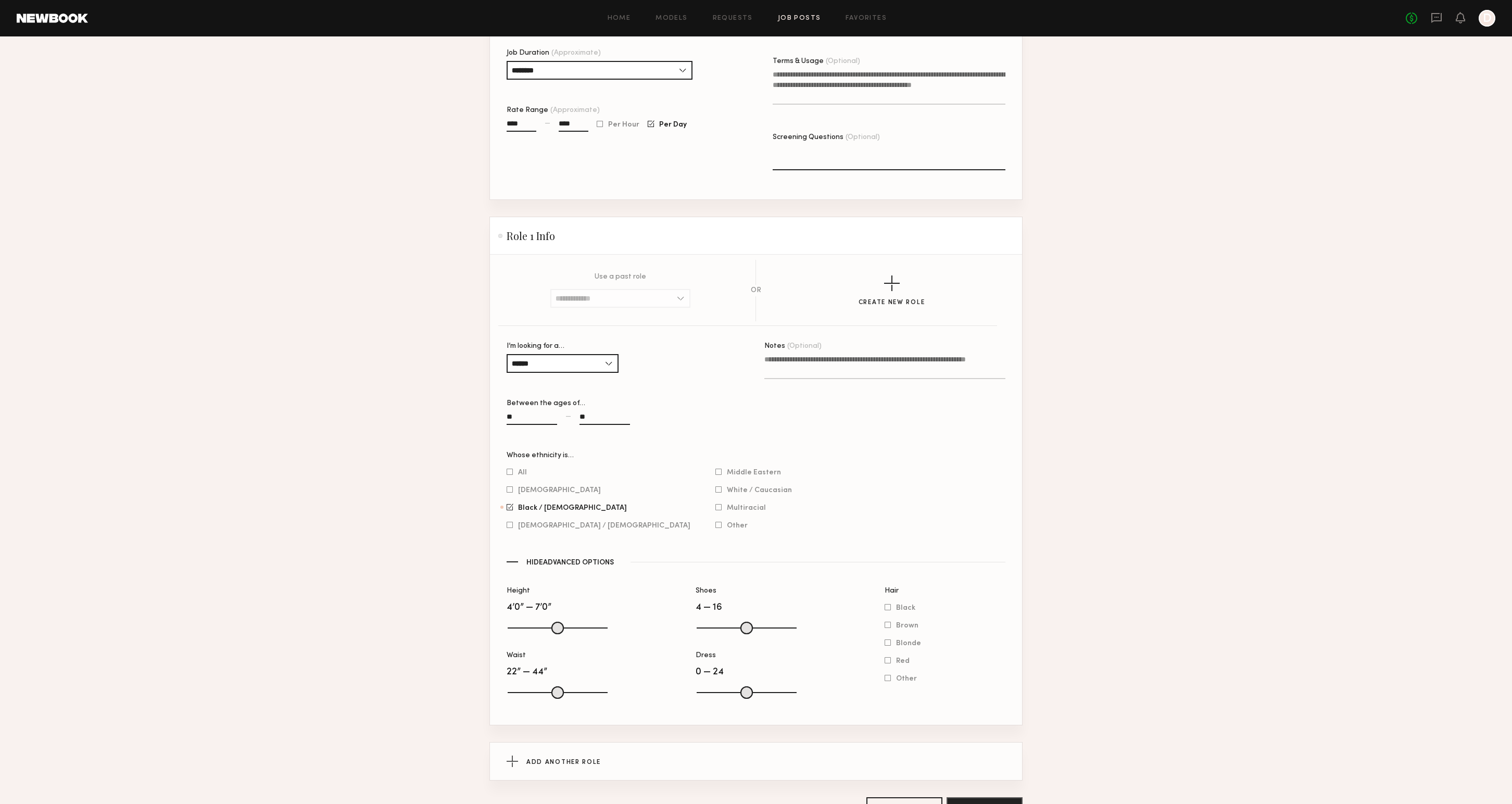
scroll to position [490, 0]
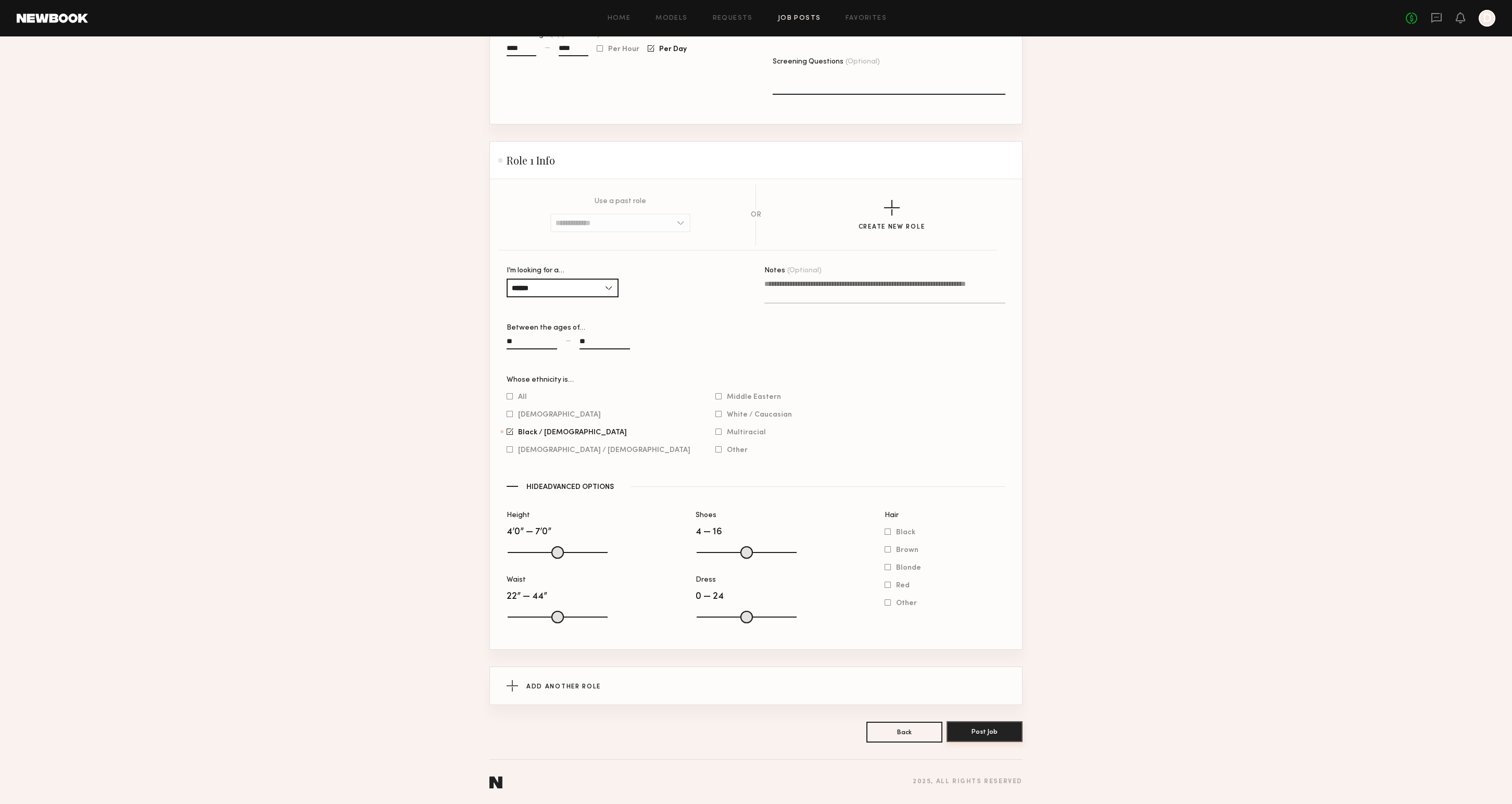
click at [977, 736] on button "Post Job" at bounding box center [984, 731] width 76 height 21
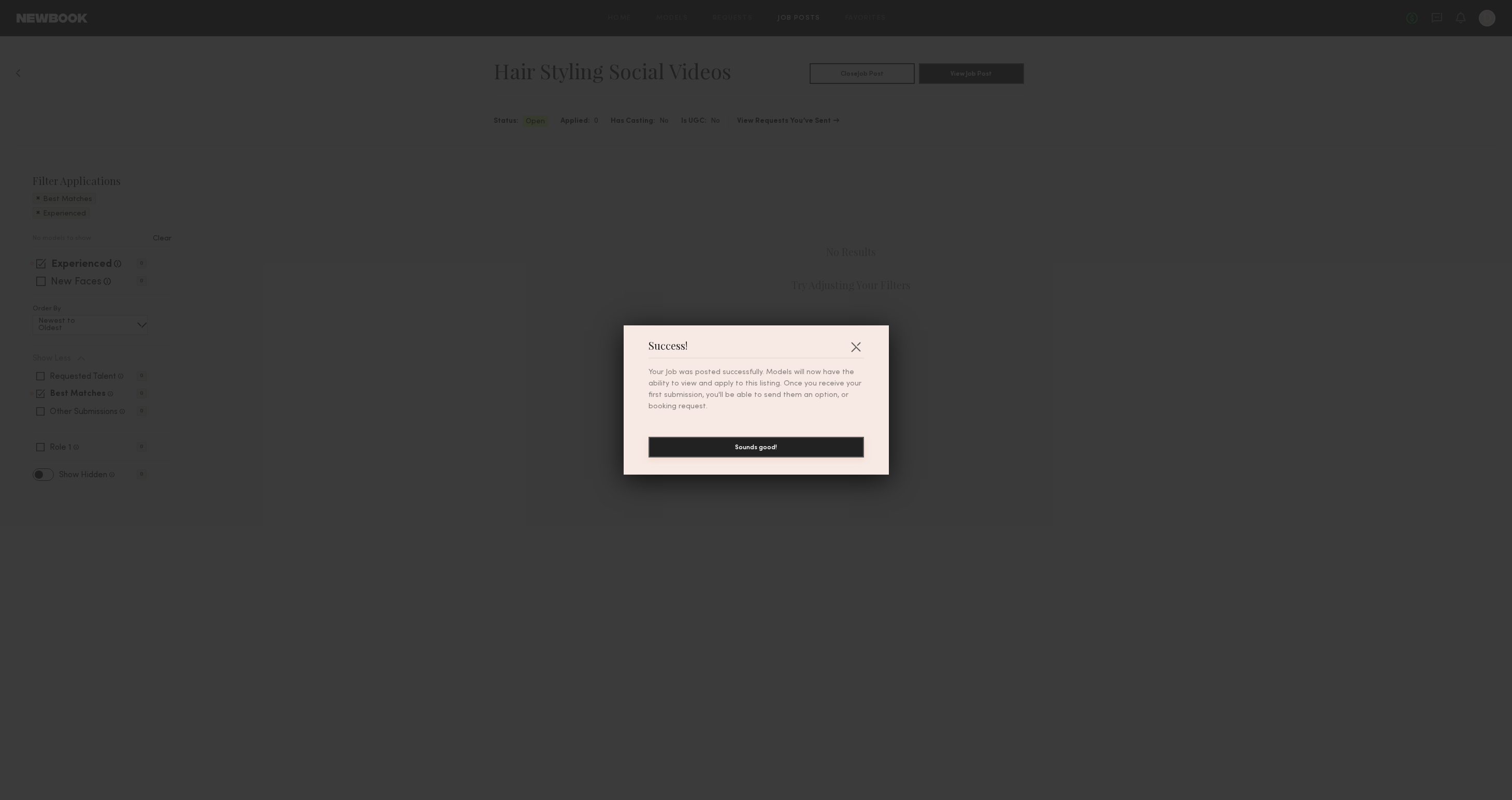
click at [786, 444] on button "Sounds good!" at bounding box center [756, 447] width 215 height 21
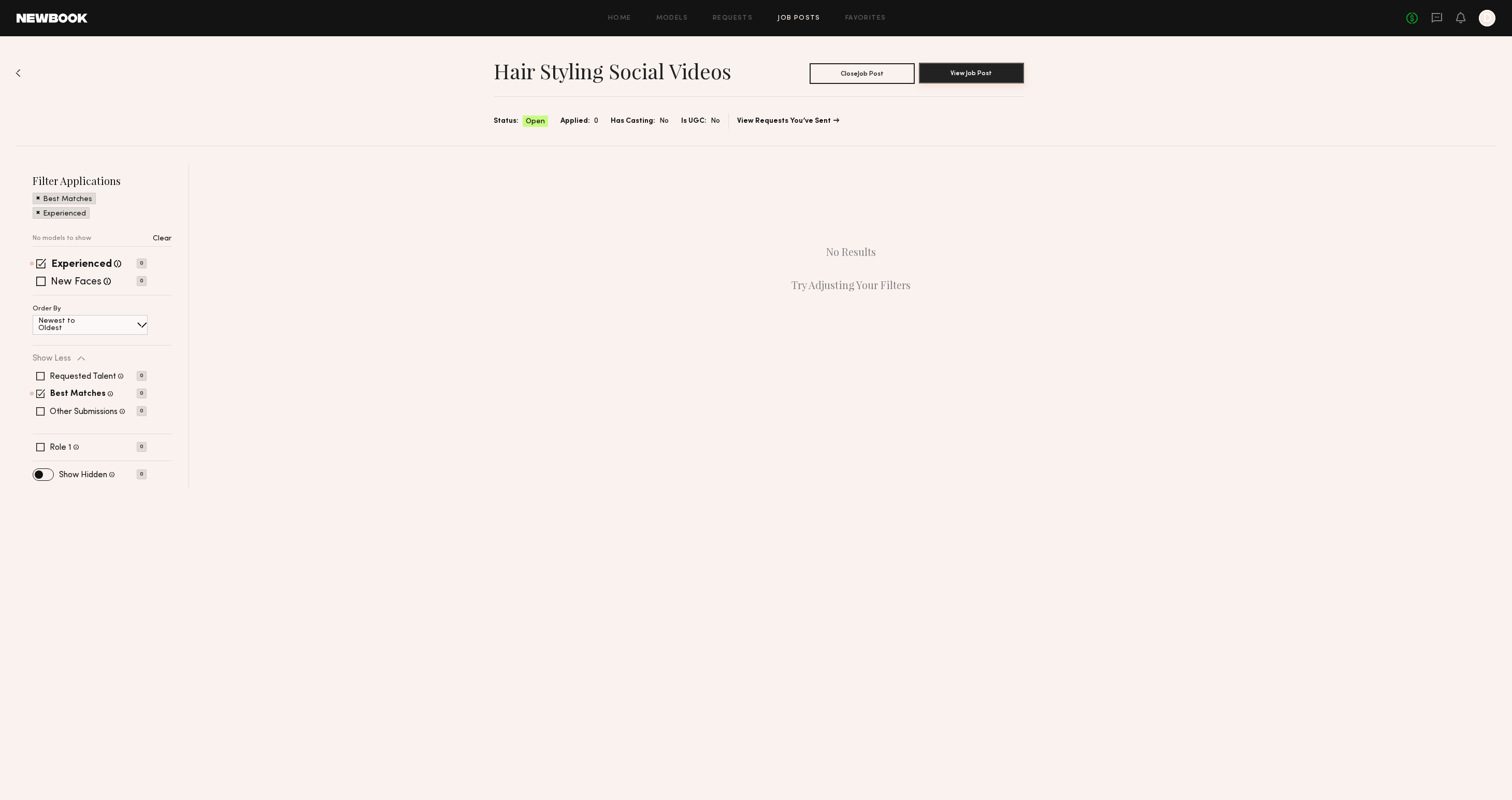
click at [959, 75] on button "View Job Post" at bounding box center [971, 73] width 105 height 21
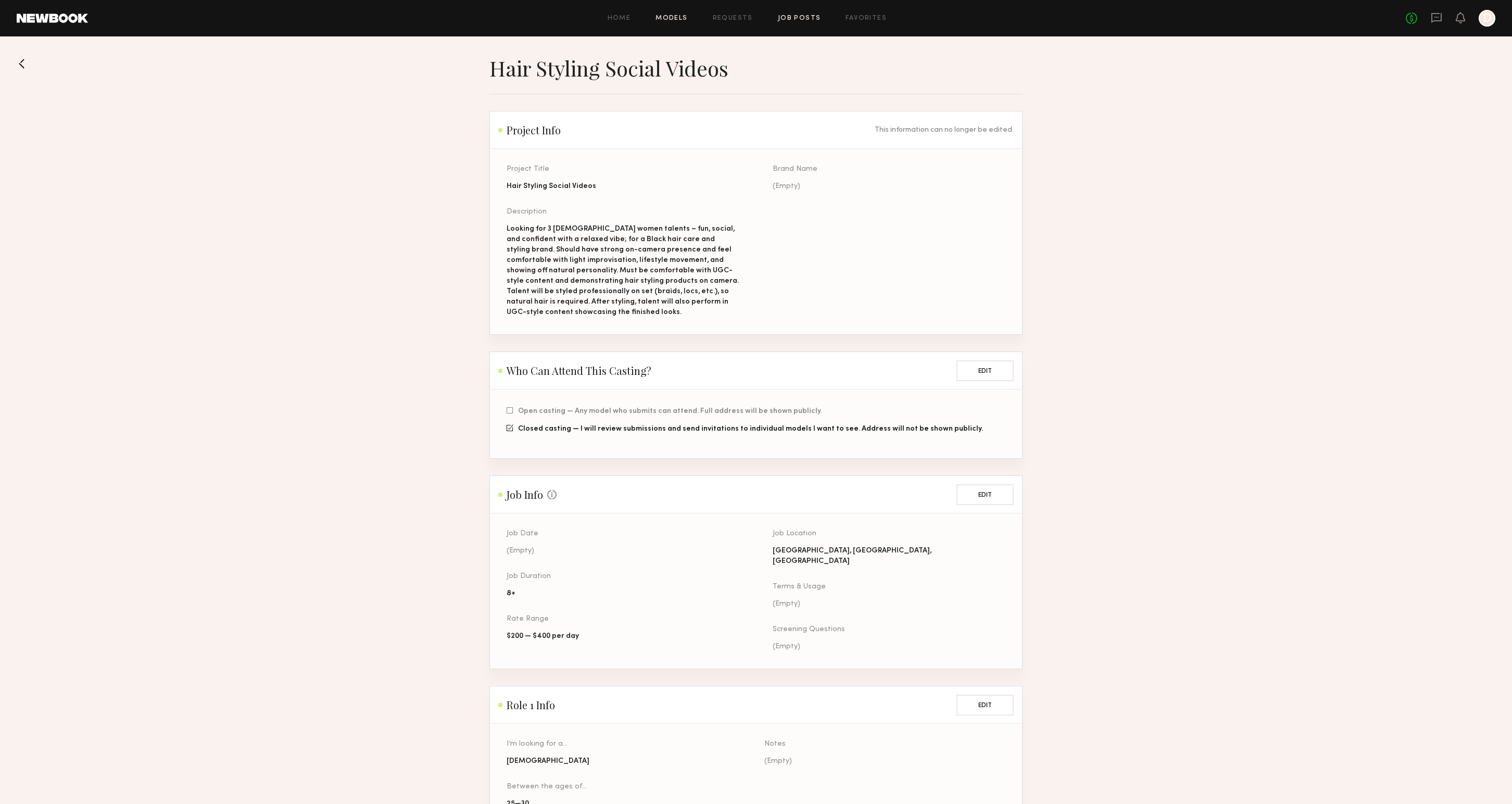
click at [674, 16] on link "Models" at bounding box center [671, 18] width 32 height 6
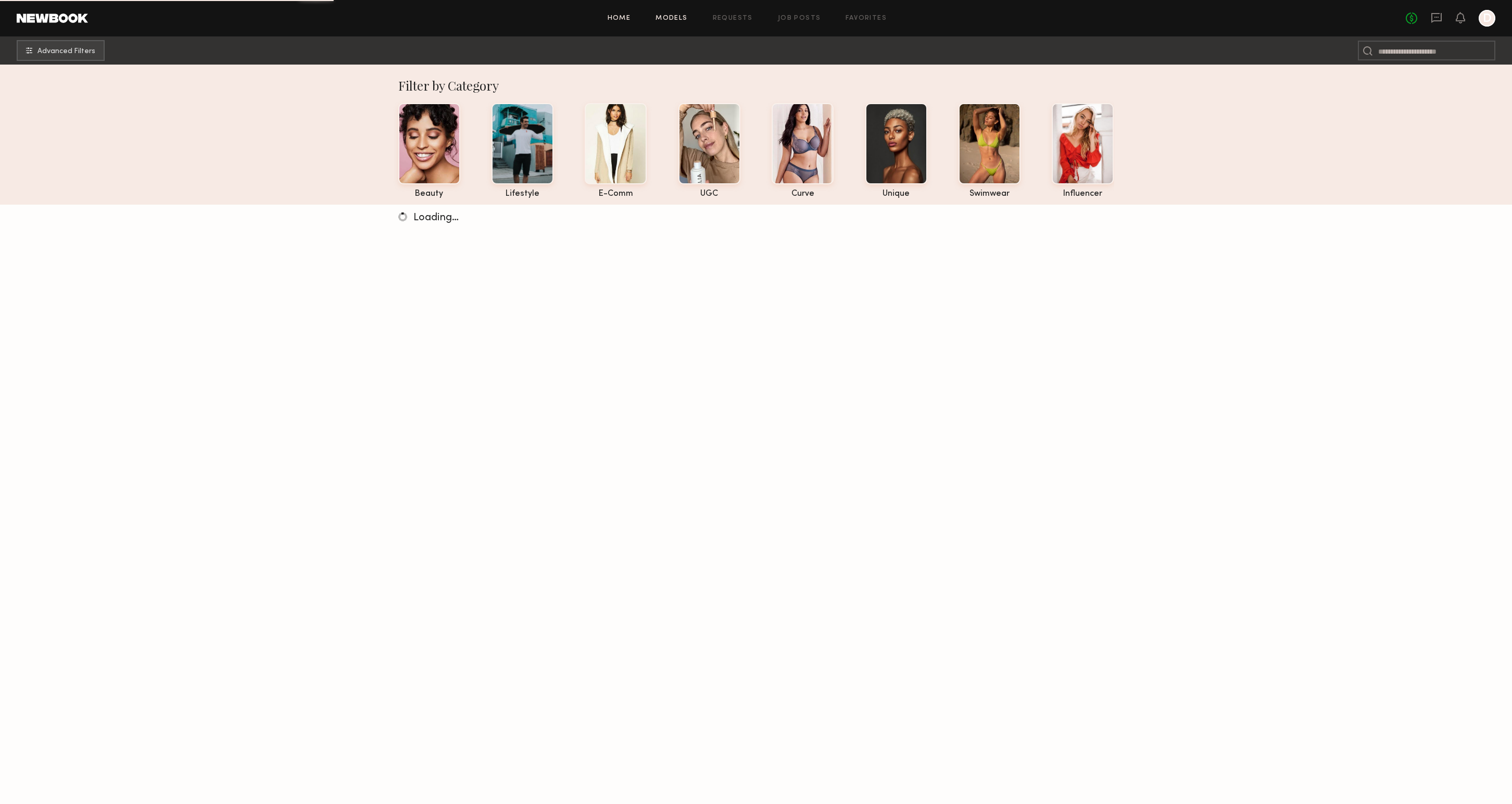
click at [627, 15] on link "Home" at bounding box center [619, 18] width 24 height 6
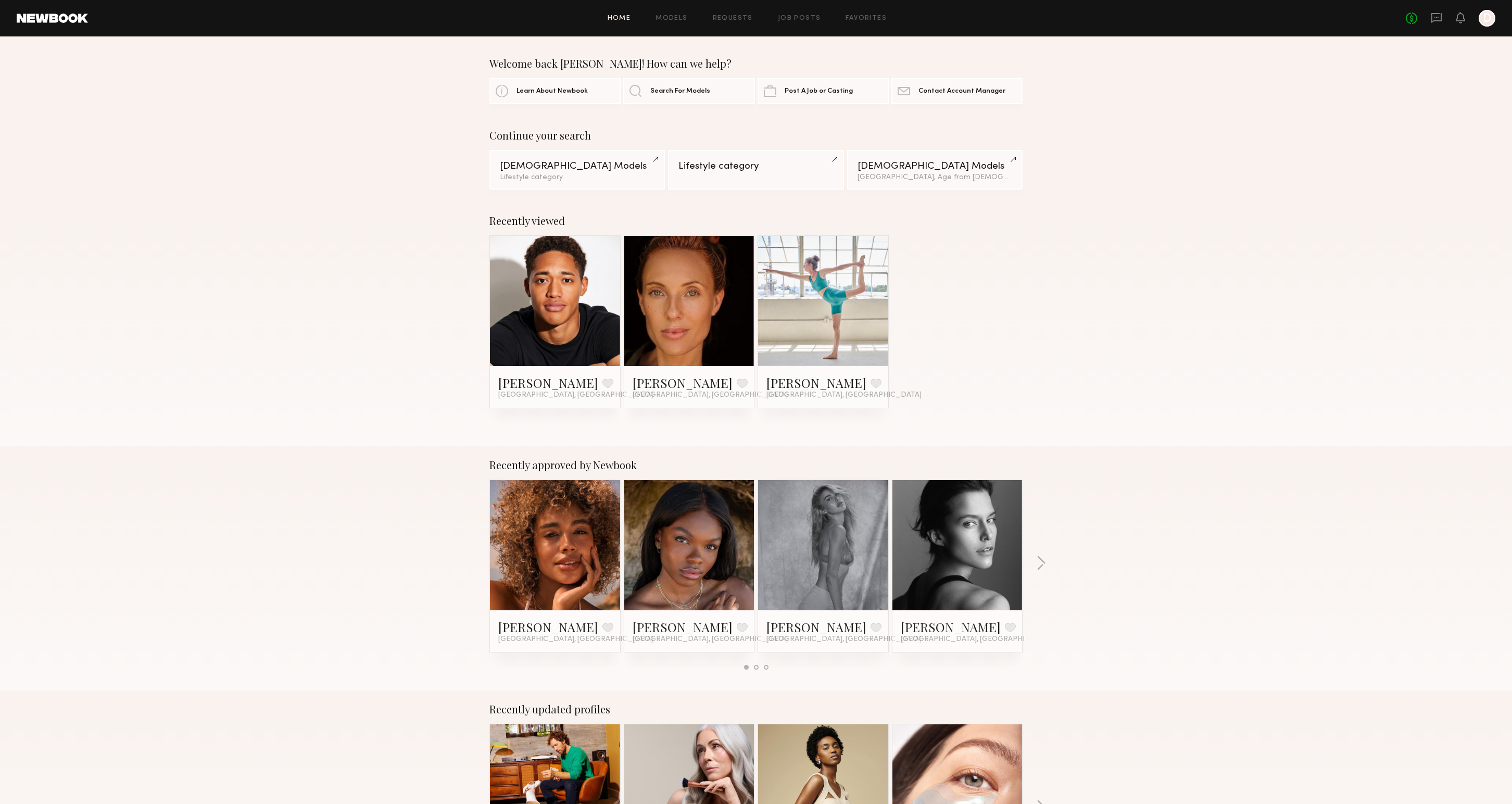
click at [1286, 347] on div "Recently viewed Myles C. Favorite Los Angeles, CA Sarah K. Favorite Los Angeles…" at bounding box center [756, 324] width 1512 height 244
click at [626, 8] on header "Home Models Requests Job Posts Favorites Sign Out No fees up to $5,000 D" at bounding box center [756, 18] width 1512 height 37
click at [673, 15] on link "Models" at bounding box center [671, 18] width 32 height 6
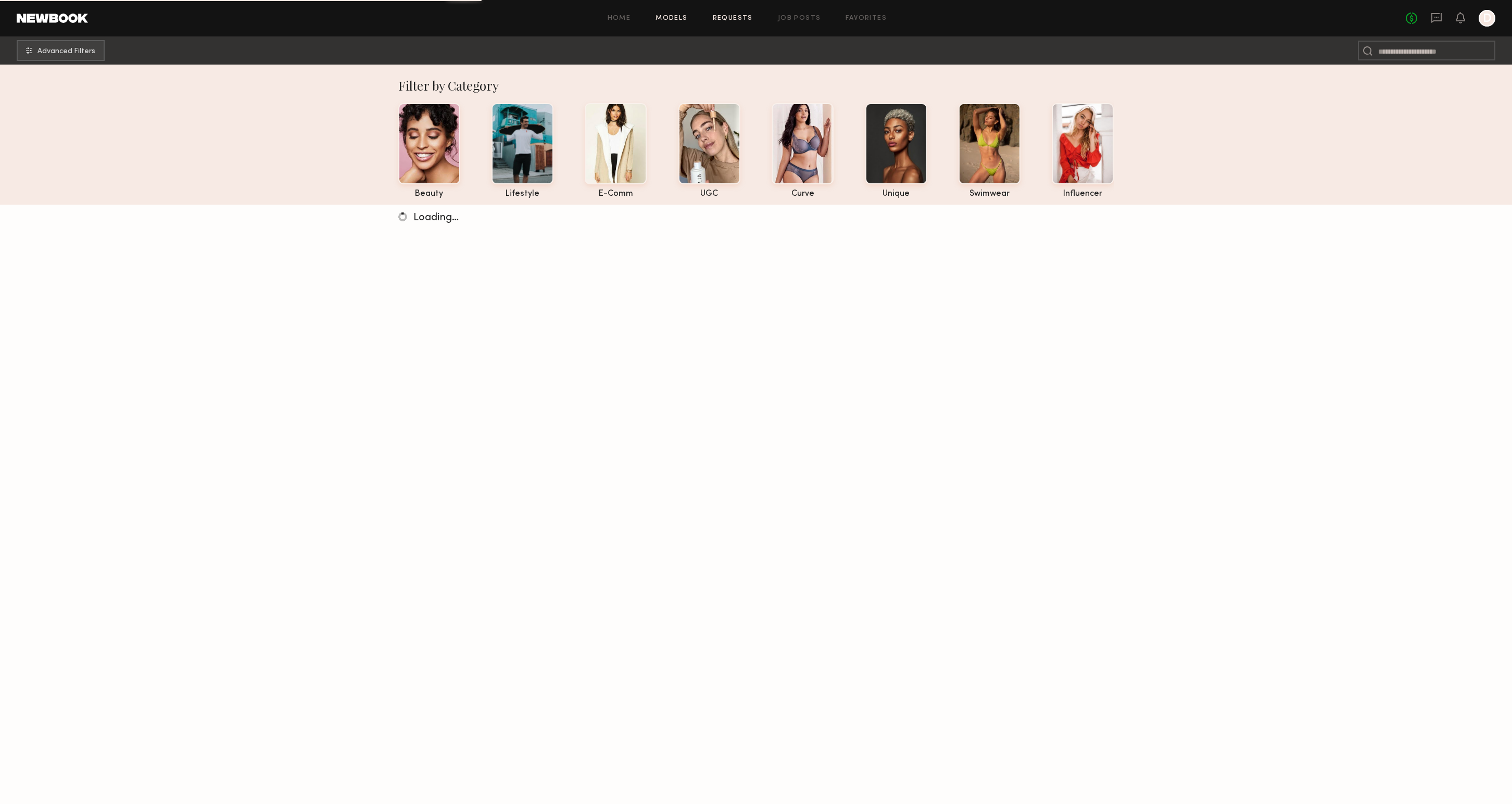
click at [738, 17] on link "Requests" at bounding box center [733, 18] width 40 height 6
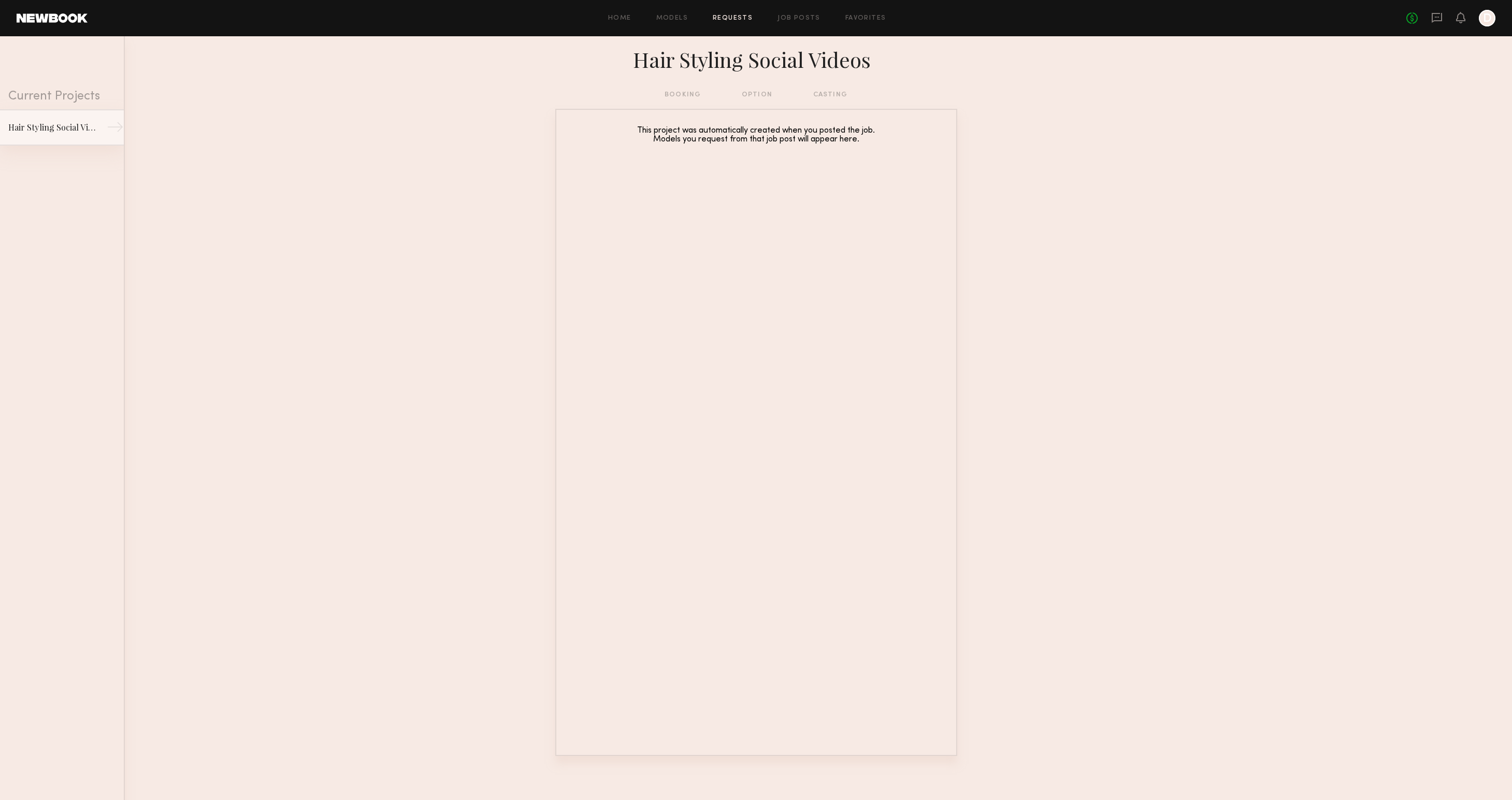
click at [63, 121] on div "Hair Styling Social Videos" at bounding box center [53, 127] width 90 height 12
click at [794, 13] on div "Home Models Requests Job Posts Favorites Sign Out No fees up to $5,000 D" at bounding box center [791, 18] width 1408 height 16
click at [787, 16] on link "Job Posts" at bounding box center [799, 18] width 43 height 6
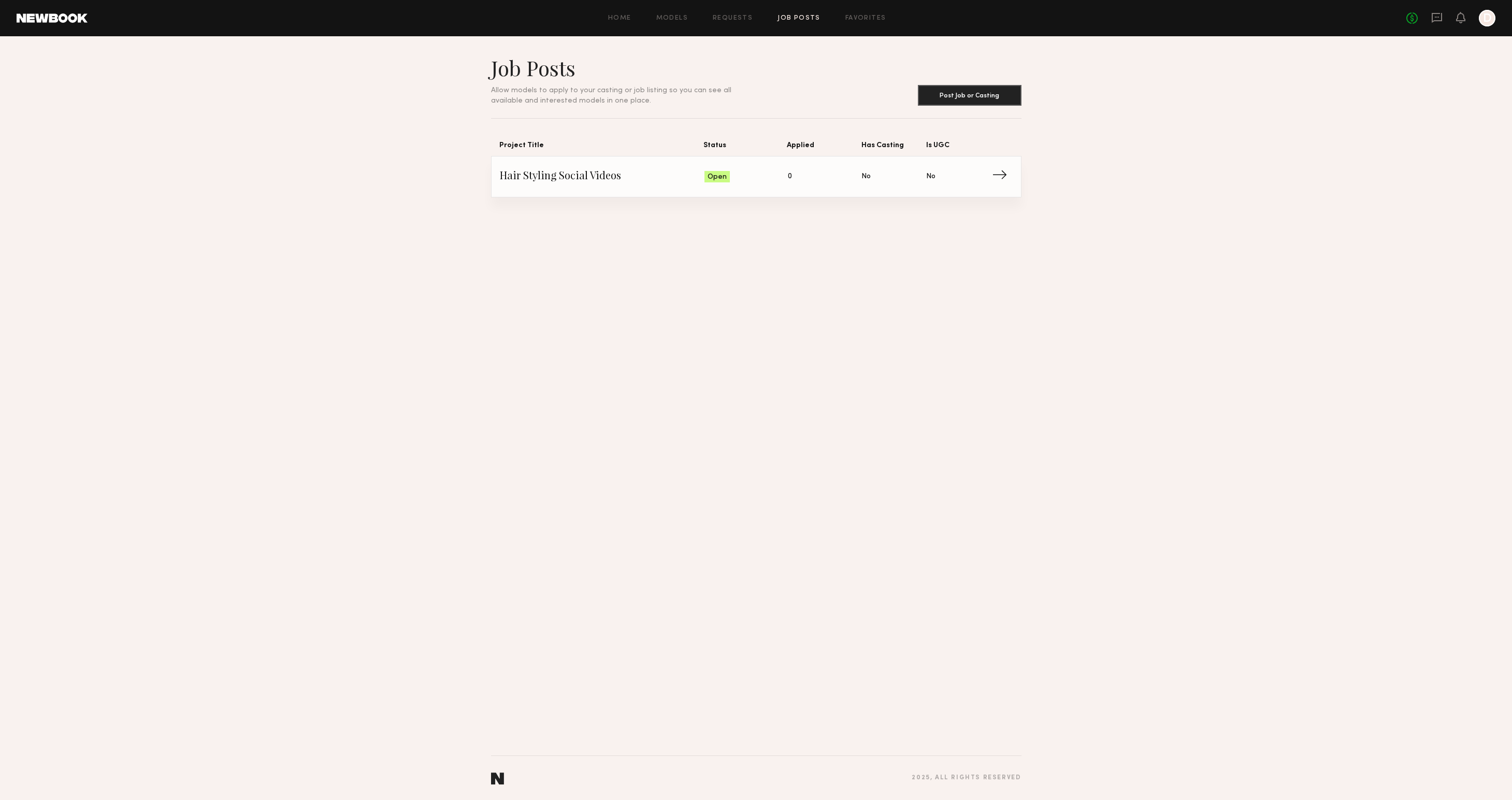
click at [789, 173] on span "0" at bounding box center [789, 176] width 4 height 11
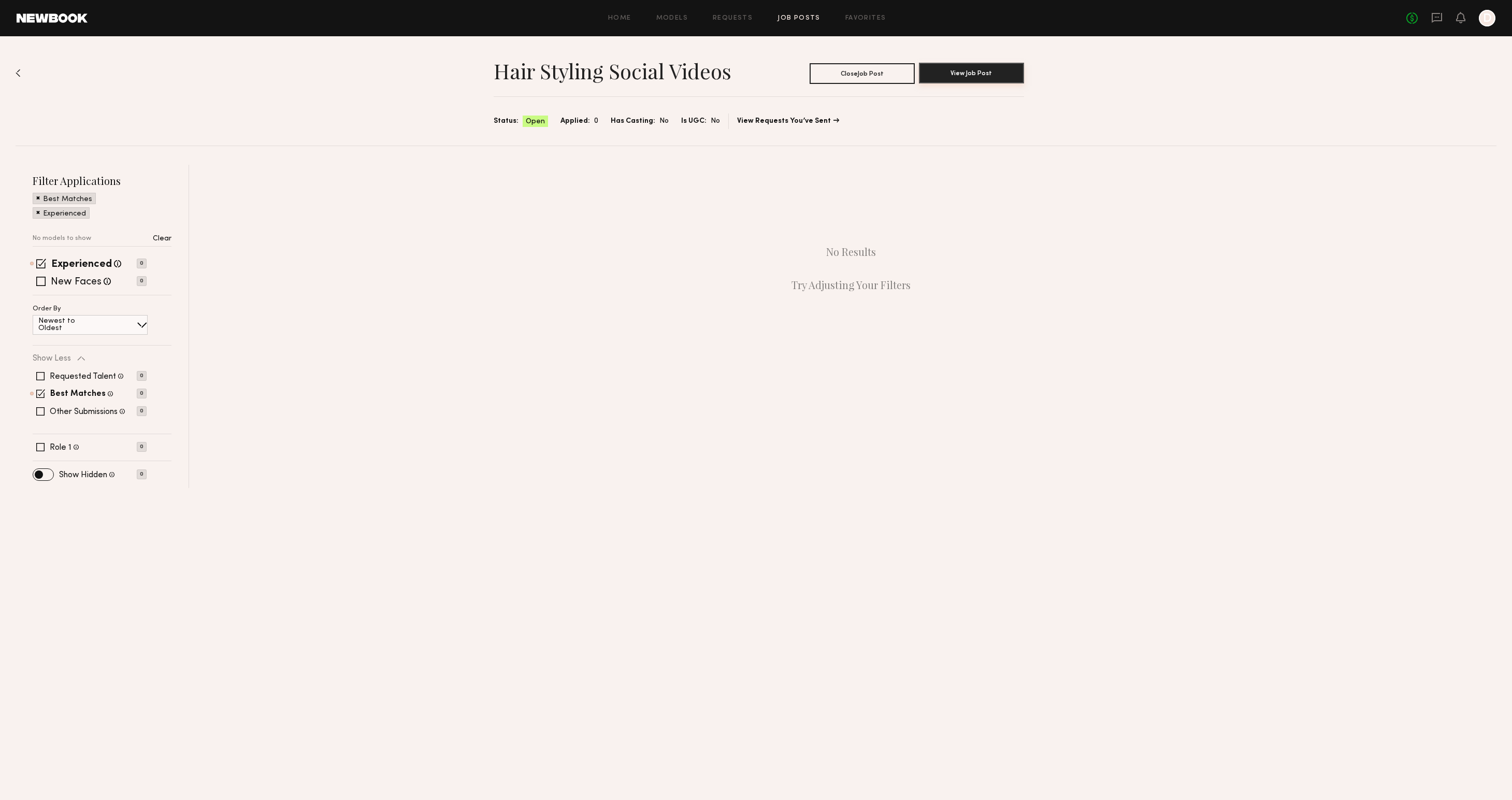
click at [923, 76] on button "View Job Post" at bounding box center [971, 73] width 105 height 21
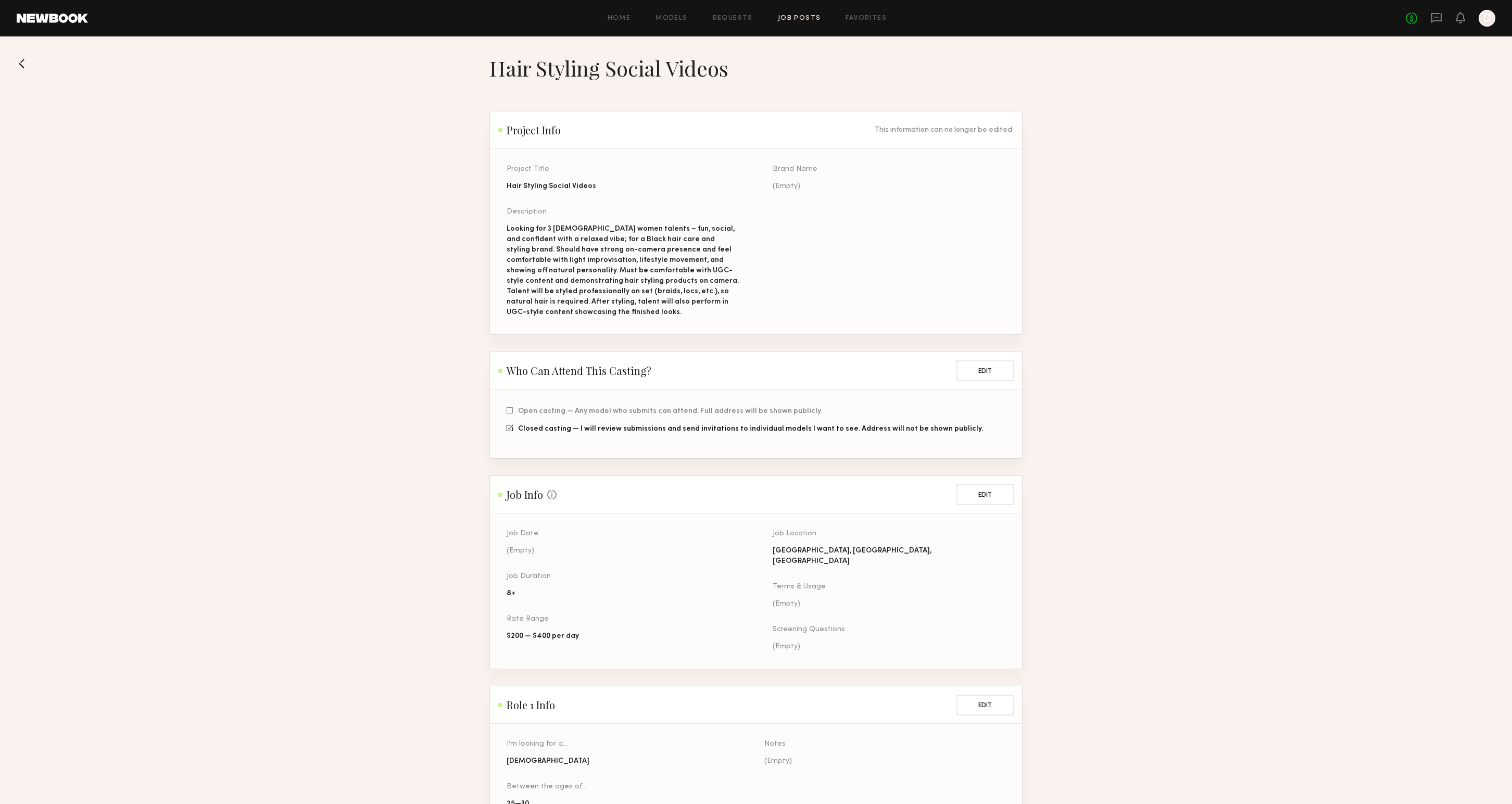
click at [1265, 275] on section "Hair Styling Social Videos Project Info This information can no longer be edite…" at bounding box center [756, 542] width 1512 height 972
click at [625, 18] on link "Home" at bounding box center [619, 18] width 24 height 6
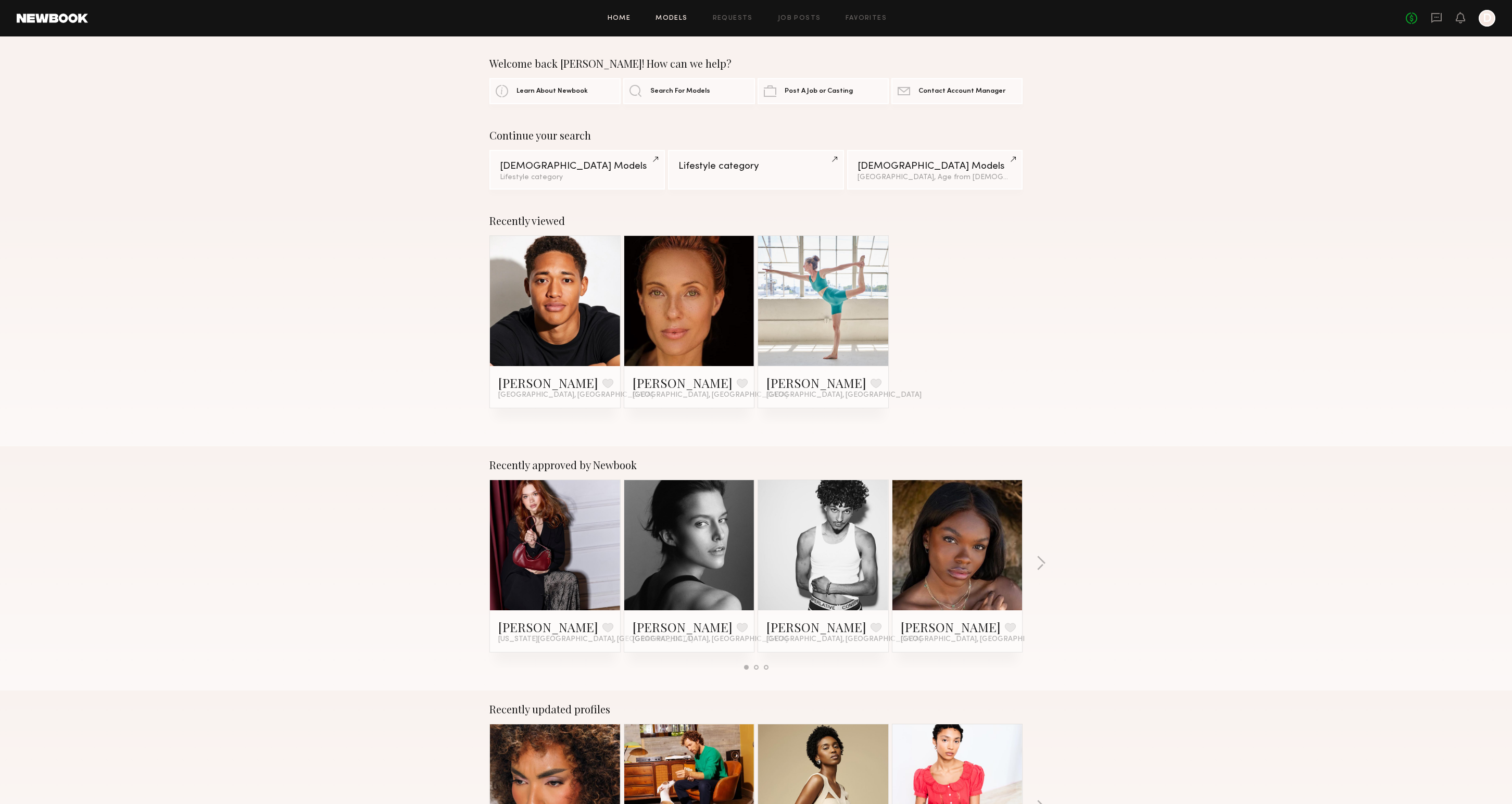
click at [687, 16] on link "Models" at bounding box center [671, 18] width 32 height 6
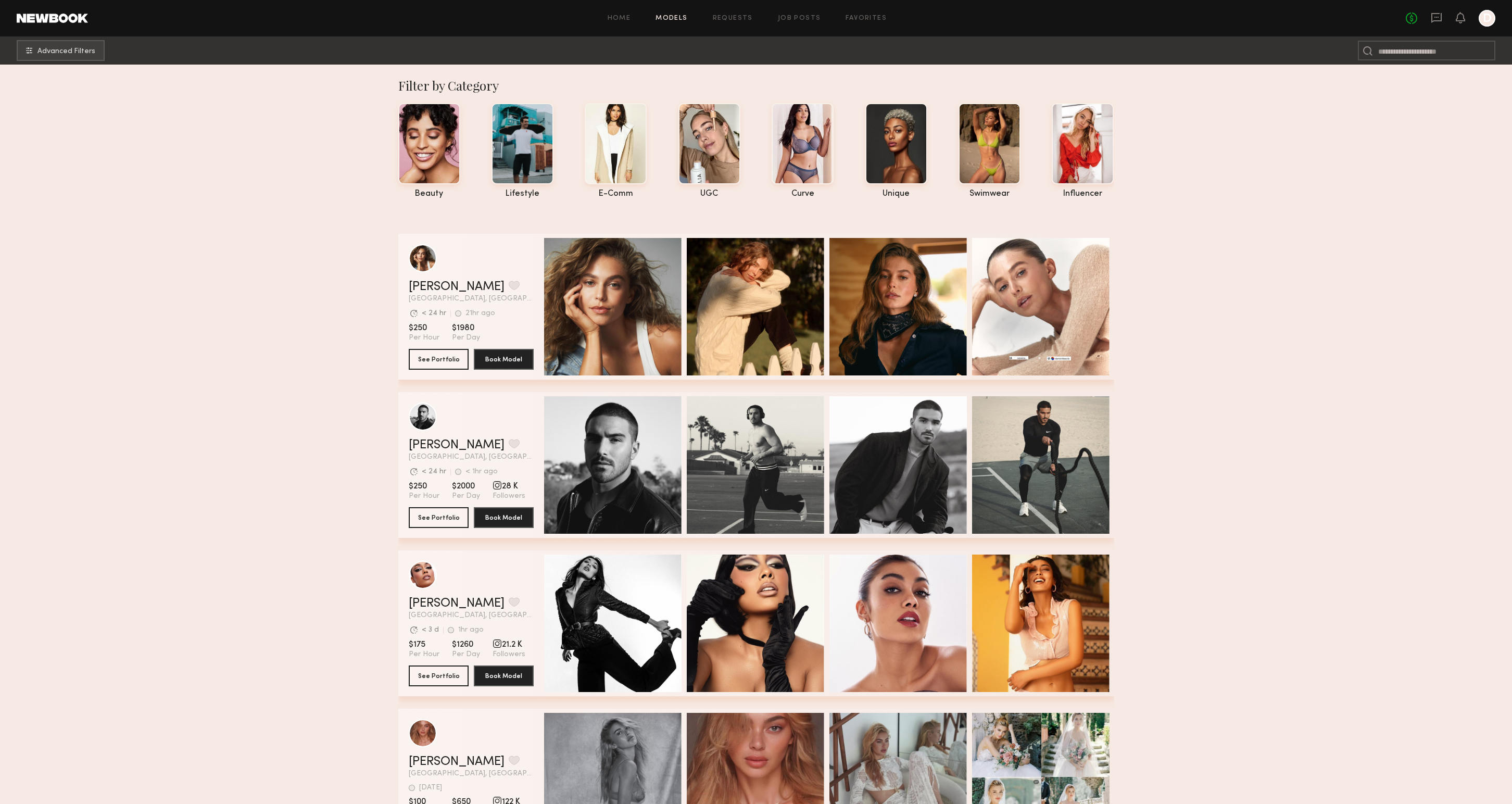
click at [727, 21] on div "Home Models Requests Job Posts Favorites Sign Out No fees up to $5,000 D" at bounding box center [791, 18] width 1407 height 17
click at [788, 15] on link "Job Posts" at bounding box center [799, 18] width 43 height 6
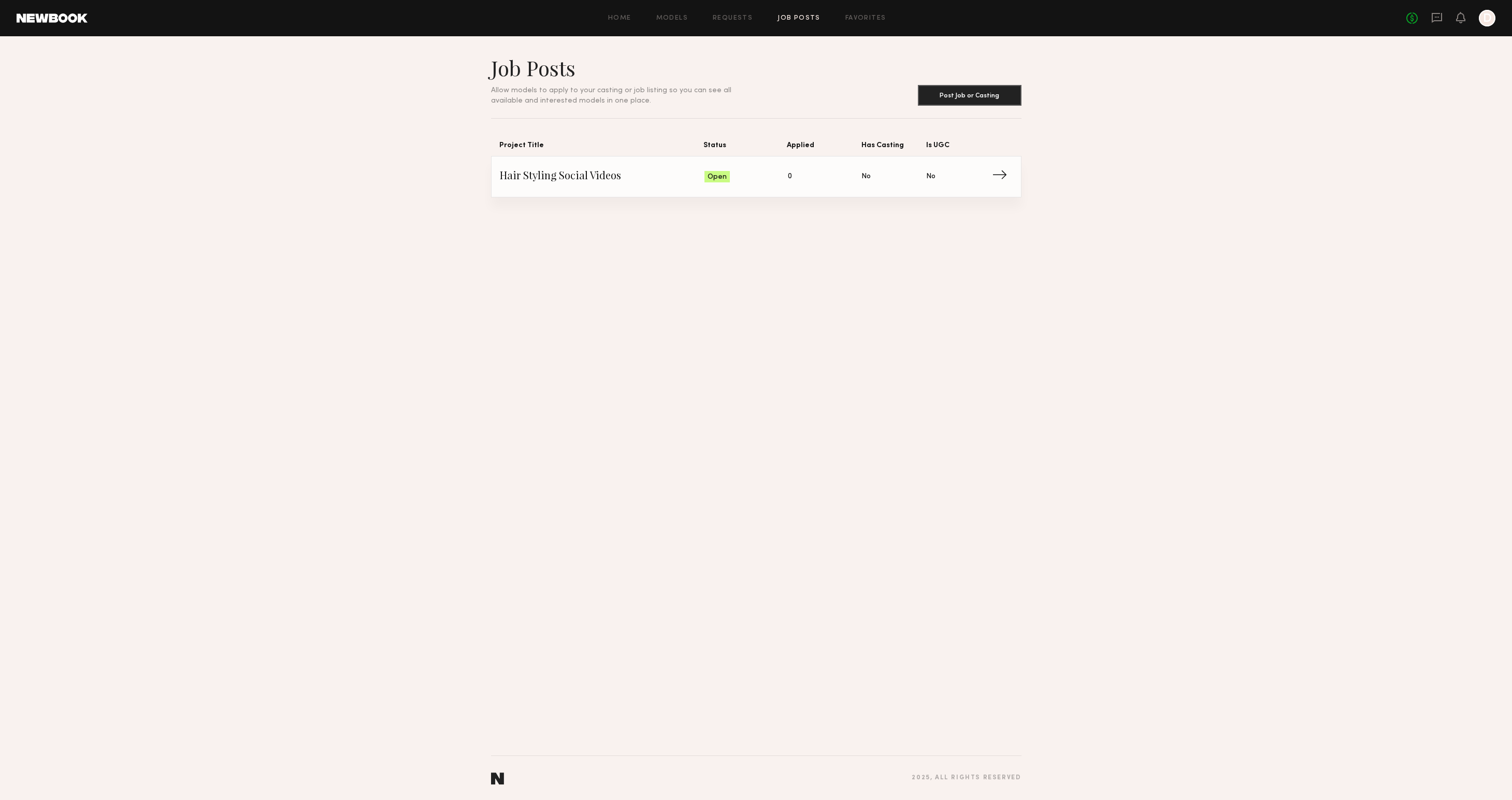
click at [1011, 173] on span "→" at bounding box center [1003, 177] width 21 height 15
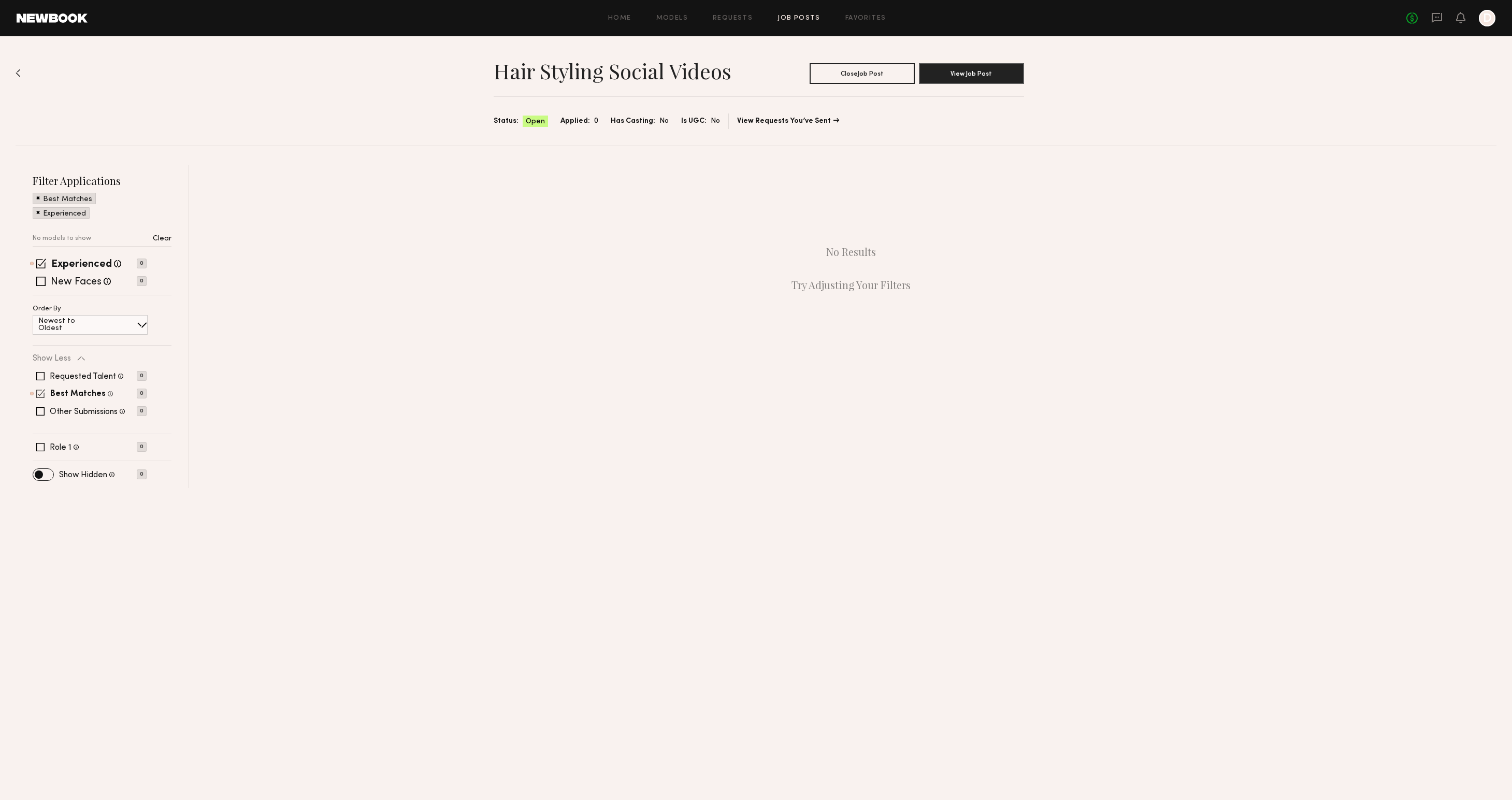
drag, startPoint x: 39, startPoint y: 397, endPoint x: 39, endPoint y: 369, distance: 28.0
click at [39, 397] on span at bounding box center [41, 393] width 9 height 9
click at [38, 245] on span at bounding box center [41, 249] width 10 height 10
click at [1106, 139] on div "Hair Styling Social Videos Close Job Post View Job Post Status: Open Applied: 0…" at bounding box center [755, 91] width 1481 height 109
click at [1459, 20] on icon at bounding box center [1461, 17] width 8 height 7
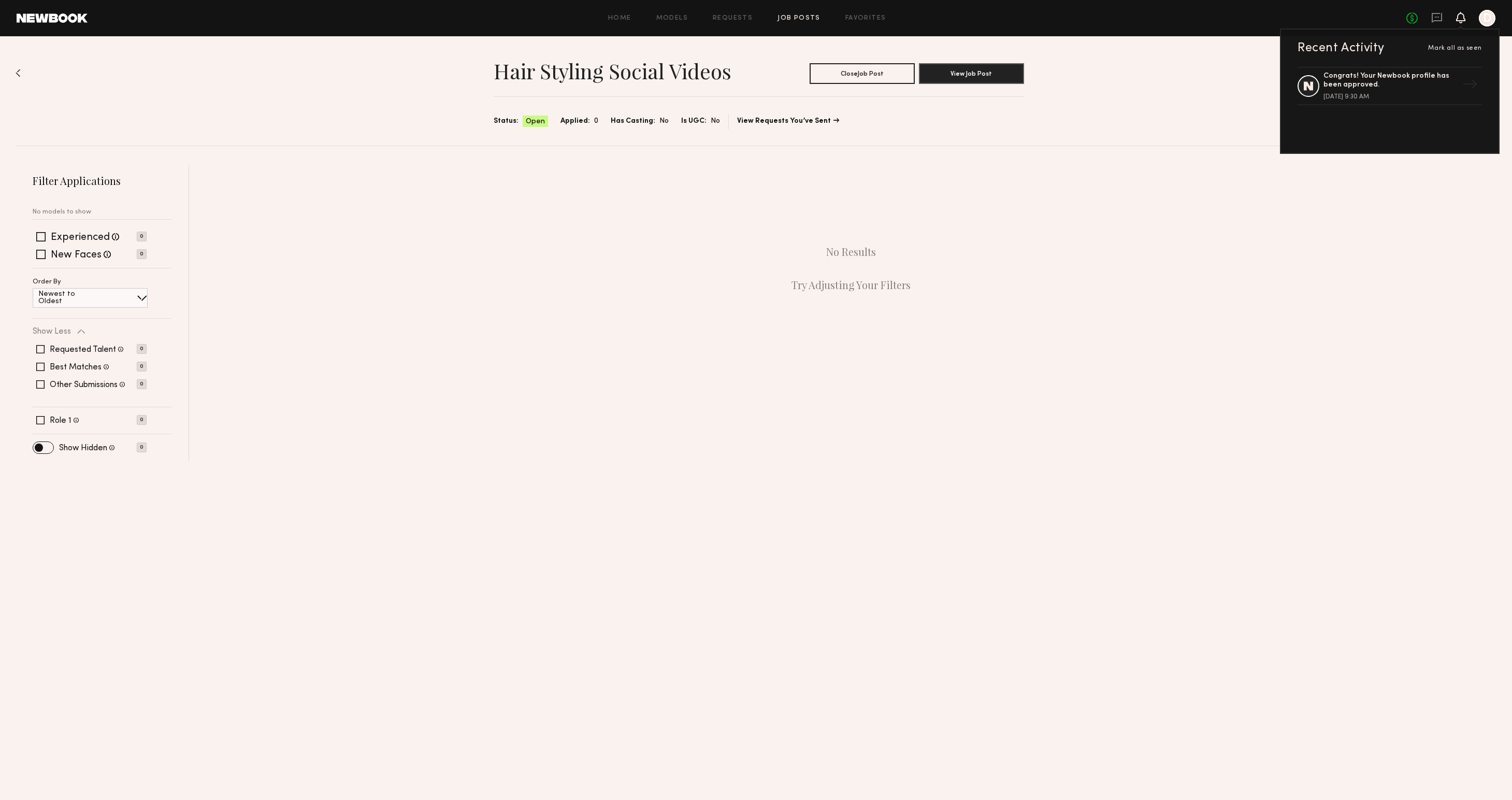
click at [1166, 77] on div "Hair Styling Social Videos Close Job Post View Job Post Status: Open Applied: 0…" at bounding box center [755, 91] width 1481 height 109
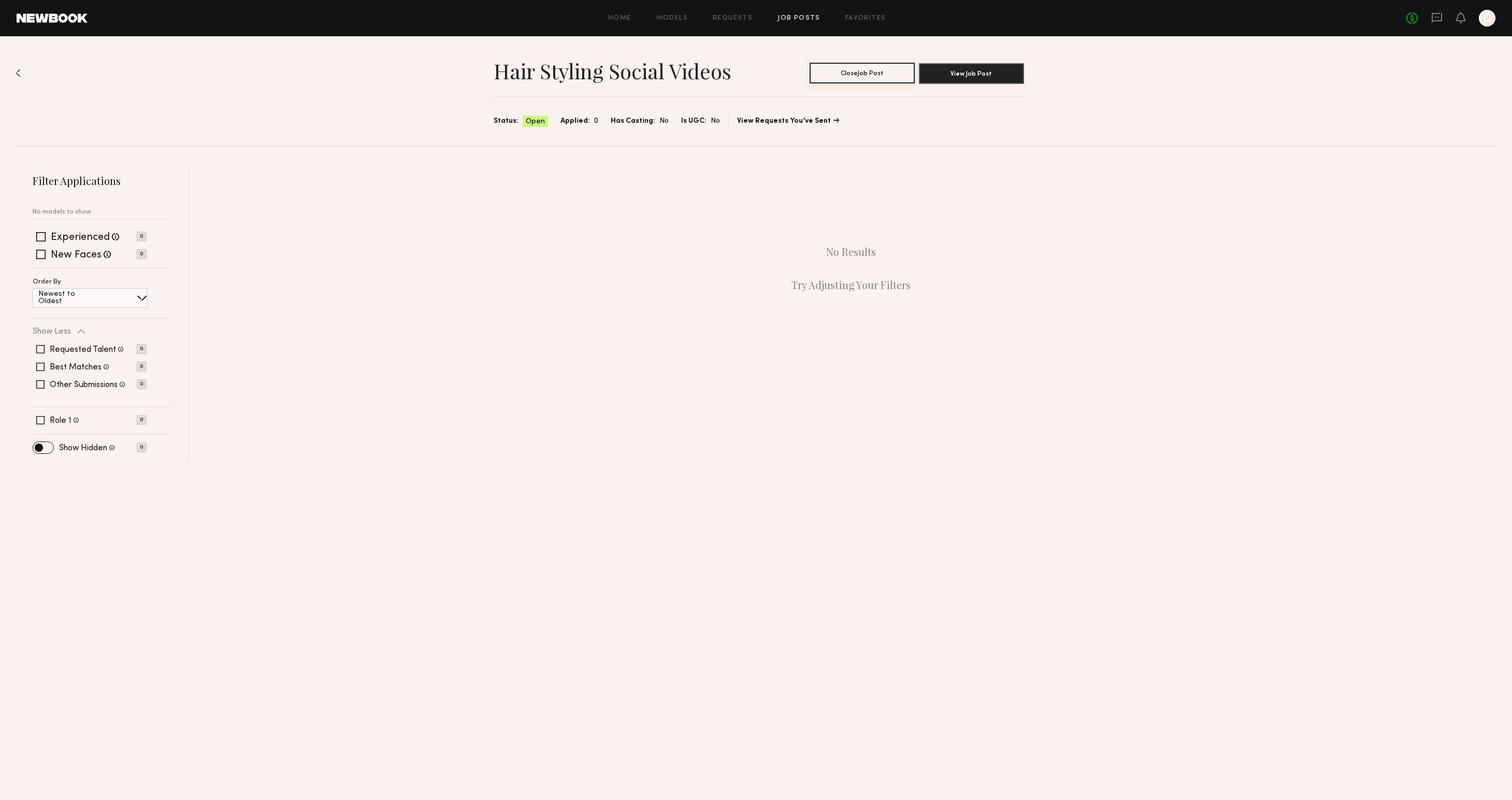
click at [849, 80] on button "Close Job Post" at bounding box center [862, 73] width 105 height 21
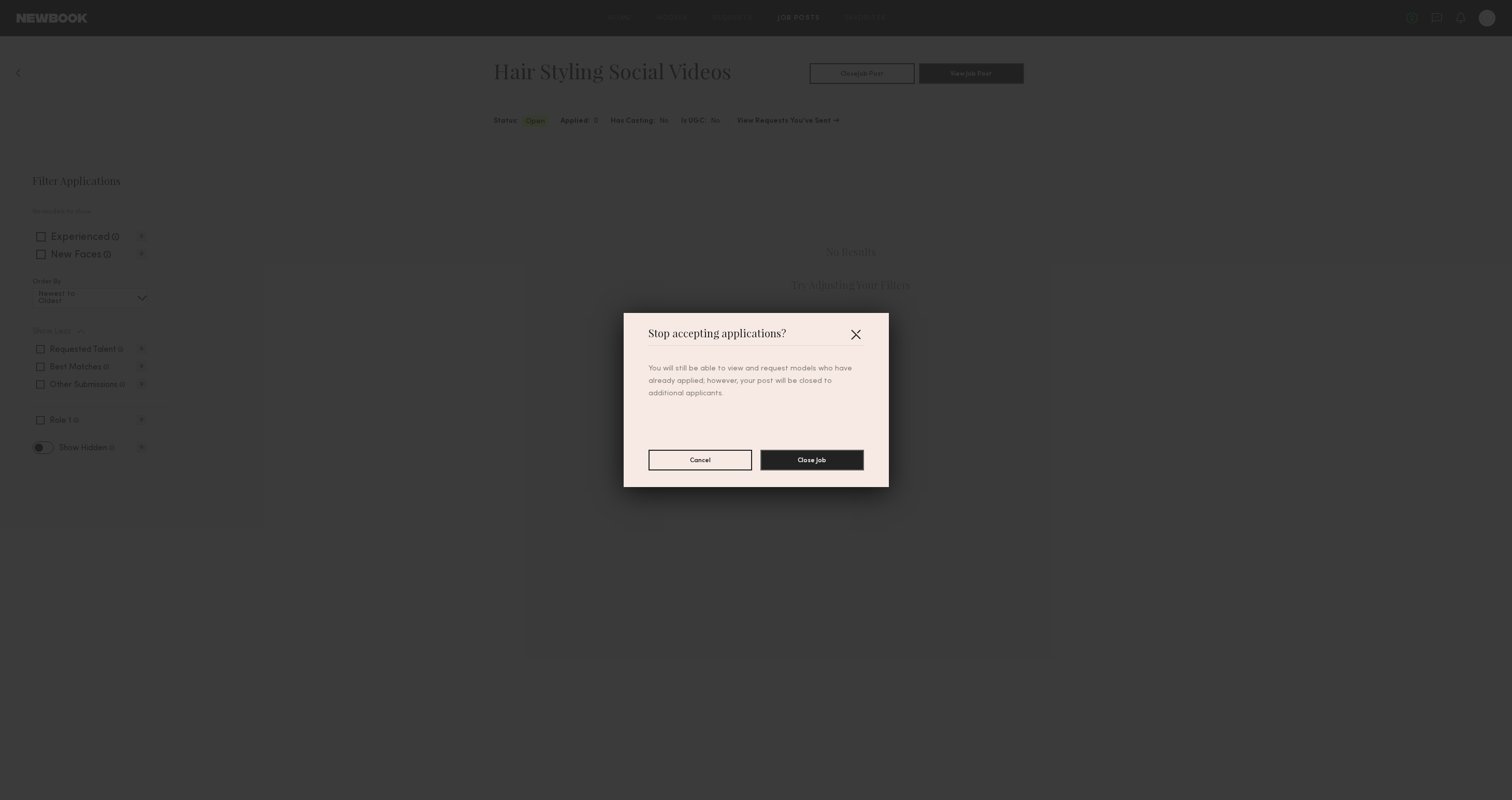
drag, startPoint x: 858, startPoint y: 332, endPoint x: 860, endPoint y: 326, distance: 6.3
click at [858, 332] on button "button" at bounding box center [856, 334] width 16 height 16
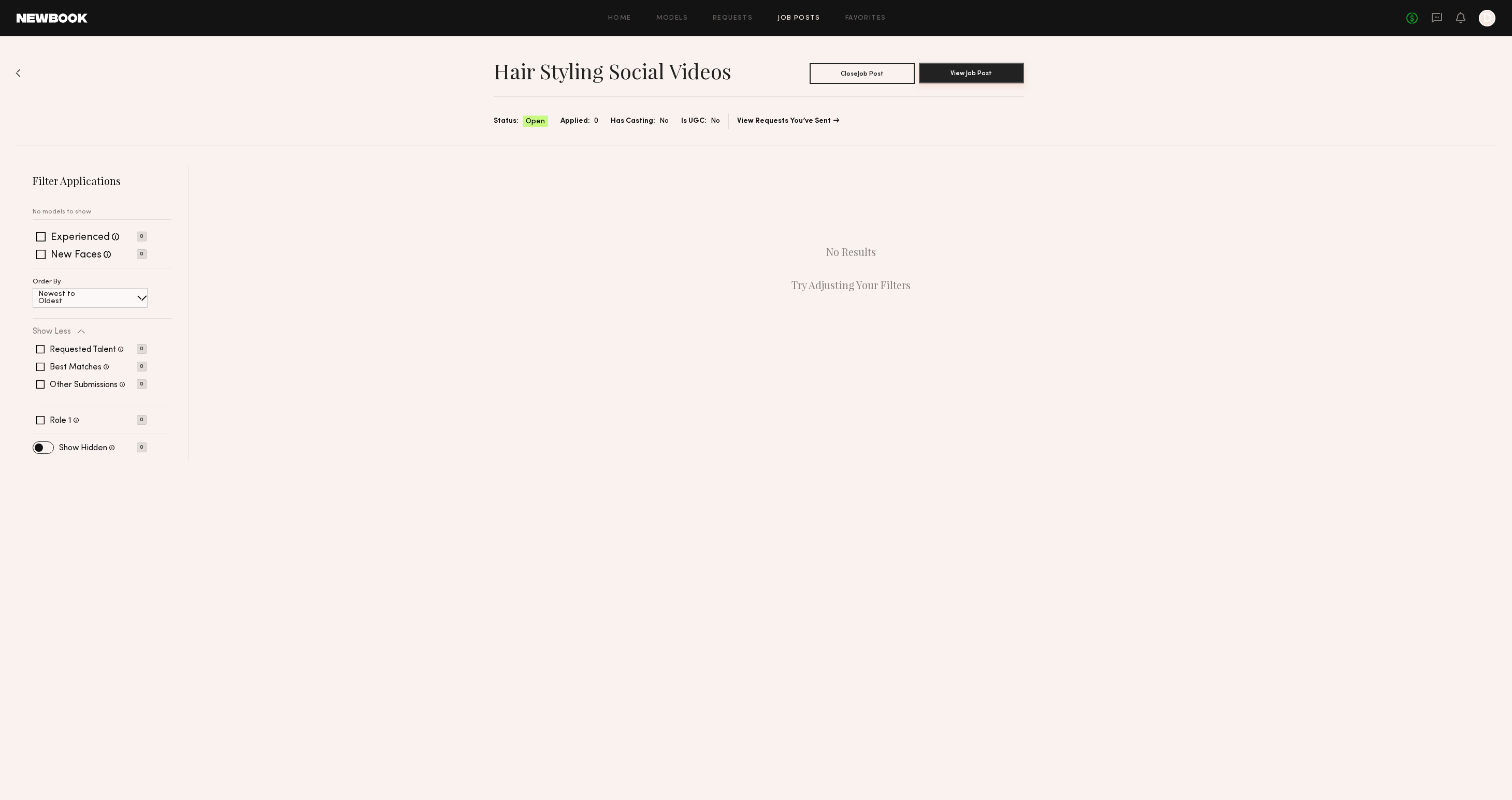
click at [971, 72] on button "View Job Post" at bounding box center [971, 73] width 105 height 21
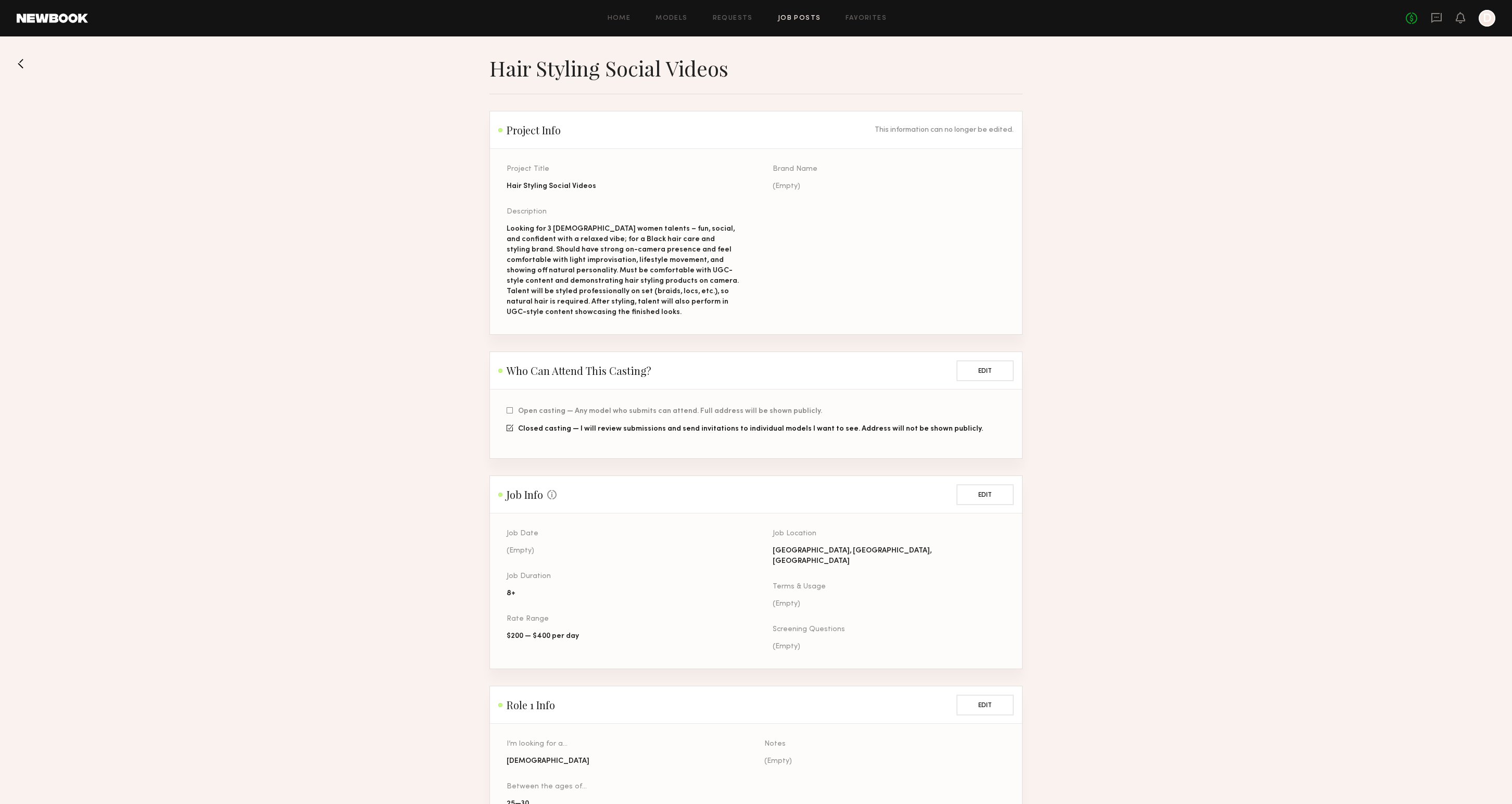
click at [28, 64] on button at bounding box center [25, 64] width 17 height 17
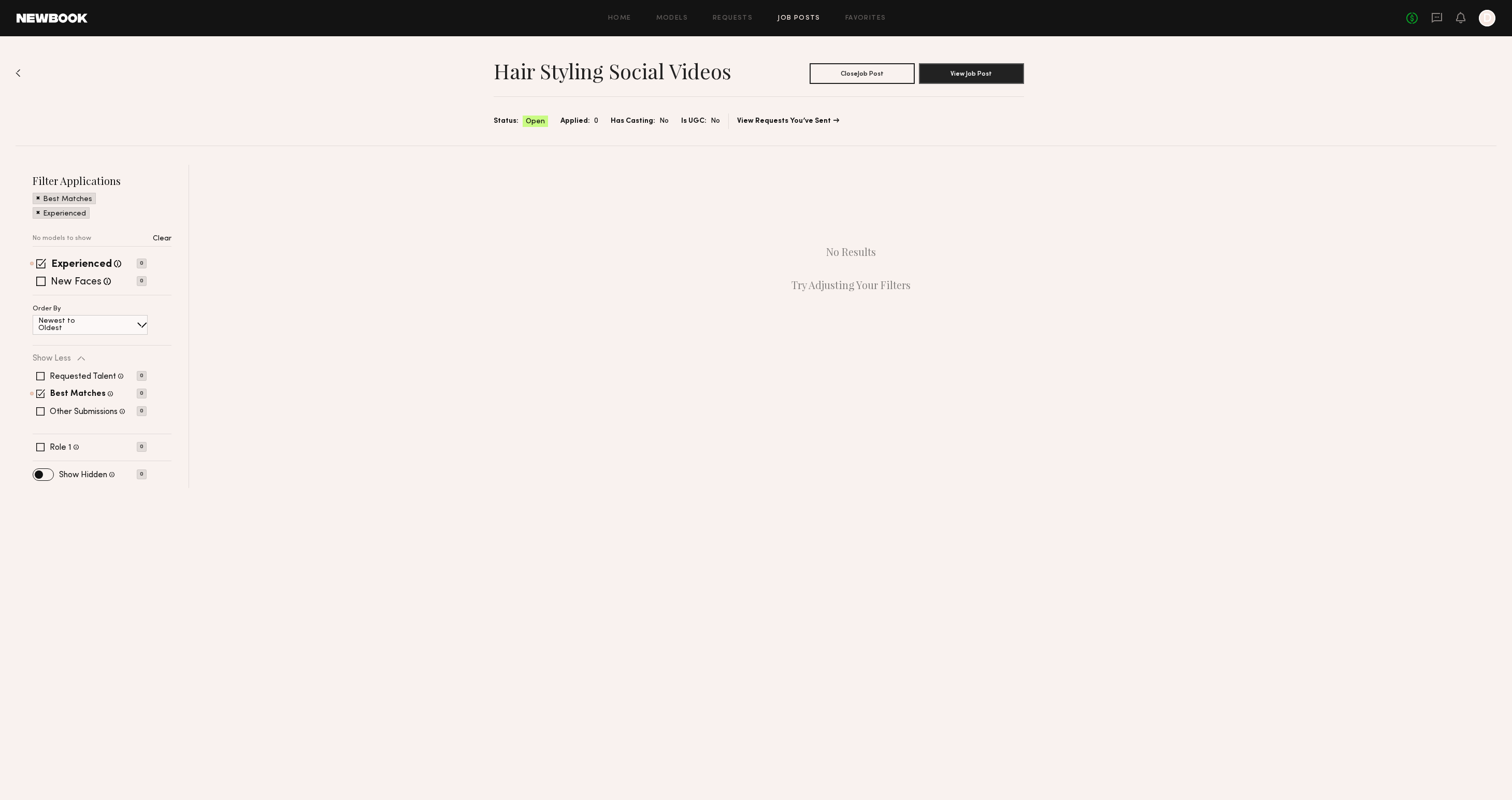
drag, startPoint x: 1376, startPoint y: 73, endPoint x: 1383, endPoint y: 82, distance: 11.4
click at [1376, 74] on div "Hair Styling Social Videos Close Job Post View Job Post Status: Open Applied: 0…" at bounding box center [755, 91] width 1481 height 109
drag, startPoint x: 167, startPoint y: 99, endPoint x: 178, endPoint y: 101, distance: 11.2
click at [167, 99] on div "Hair Styling Social Videos Close Job Post View Job Post Status: Open Applied: 0…" at bounding box center [755, 91] width 1481 height 109
